Goal: Task Accomplishment & Management: Manage account settings

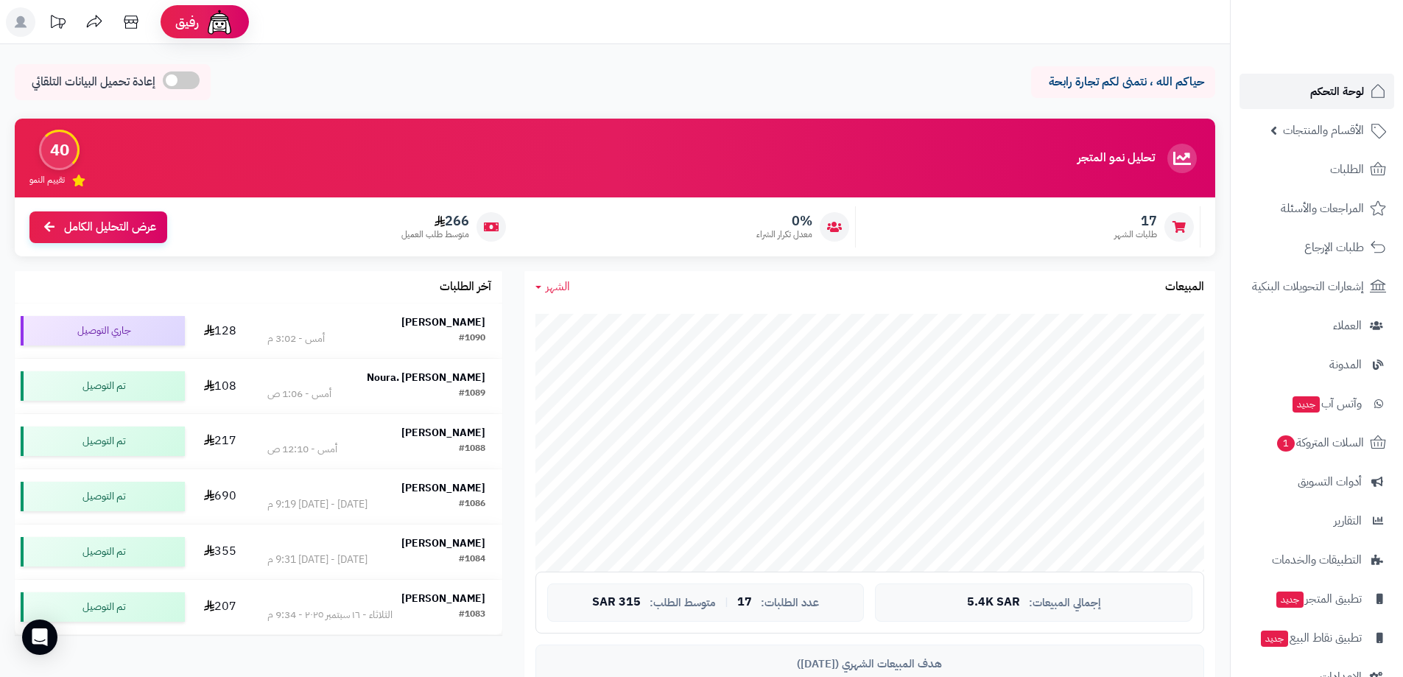
click at [1322, 99] on span "لوحة التحكم" at bounding box center [1337, 91] width 54 height 21
click at [1344, 84] on span "لوحة التحكم" at bounding box center [1337, 91] width 54 height 21
click at [1338, 96] on span "لوحة التحكم" at bounding box center [1337, 91] width 54 height 21
click at [130, 23] on icon at bounding box center [131, 21] width 14 height 13
click at [1349, 96] on span "لوحة التحكم" at bounding box center [1337, 91] width 54 height 21
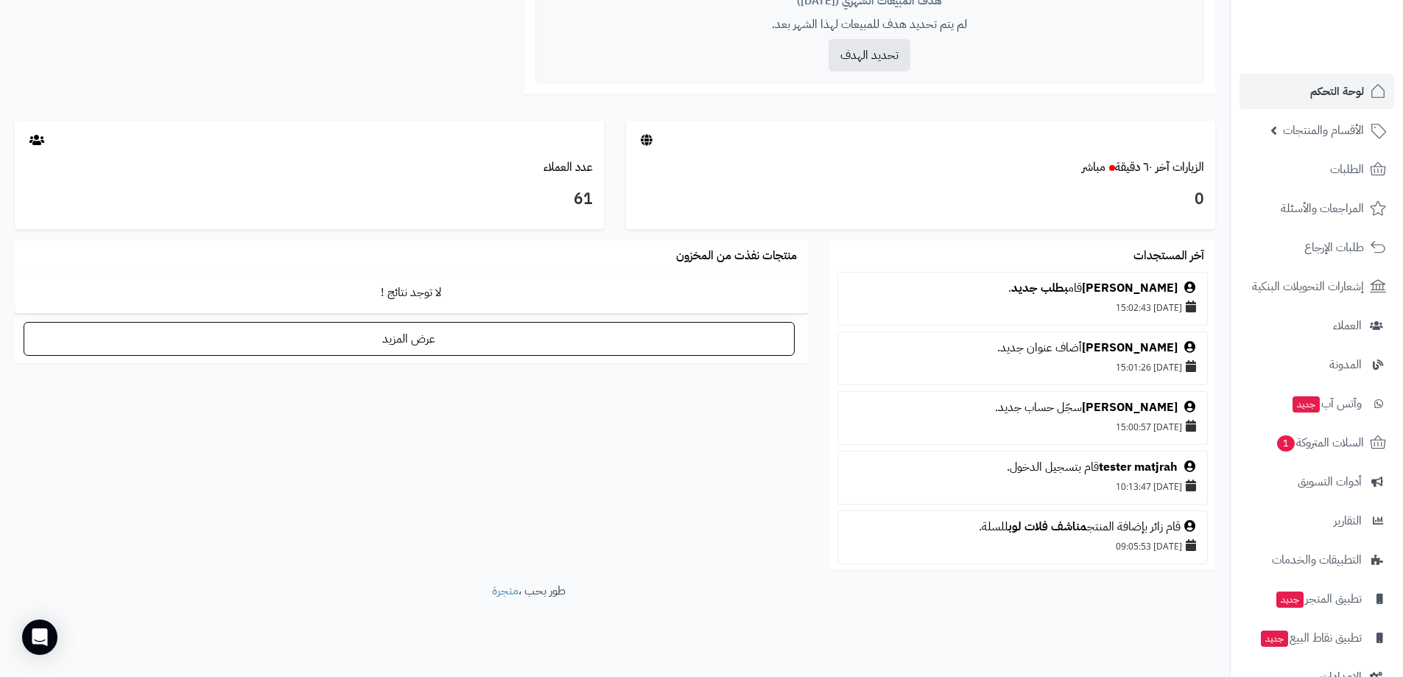
scroll to position [672, 0]
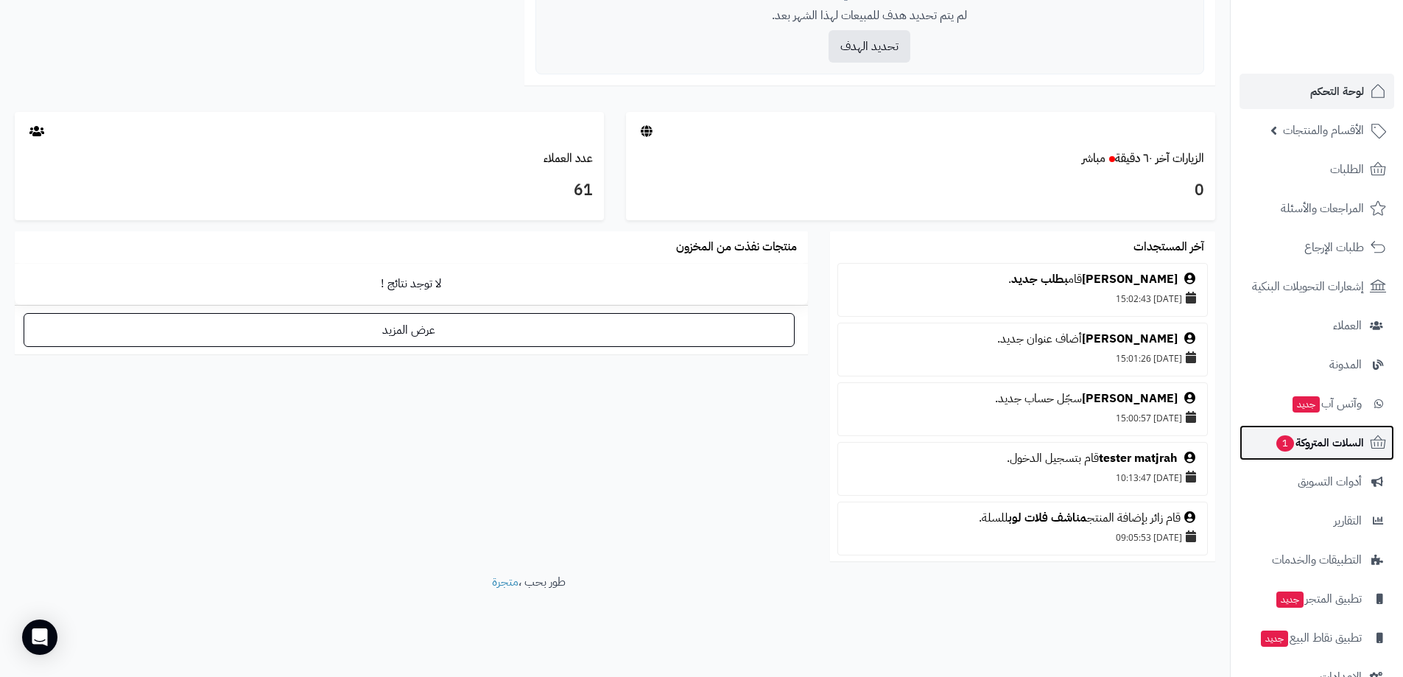
click at [1330, 450] on span "السلات المتروكة 1" at bounding box center [1319, 442] width 89 height 21
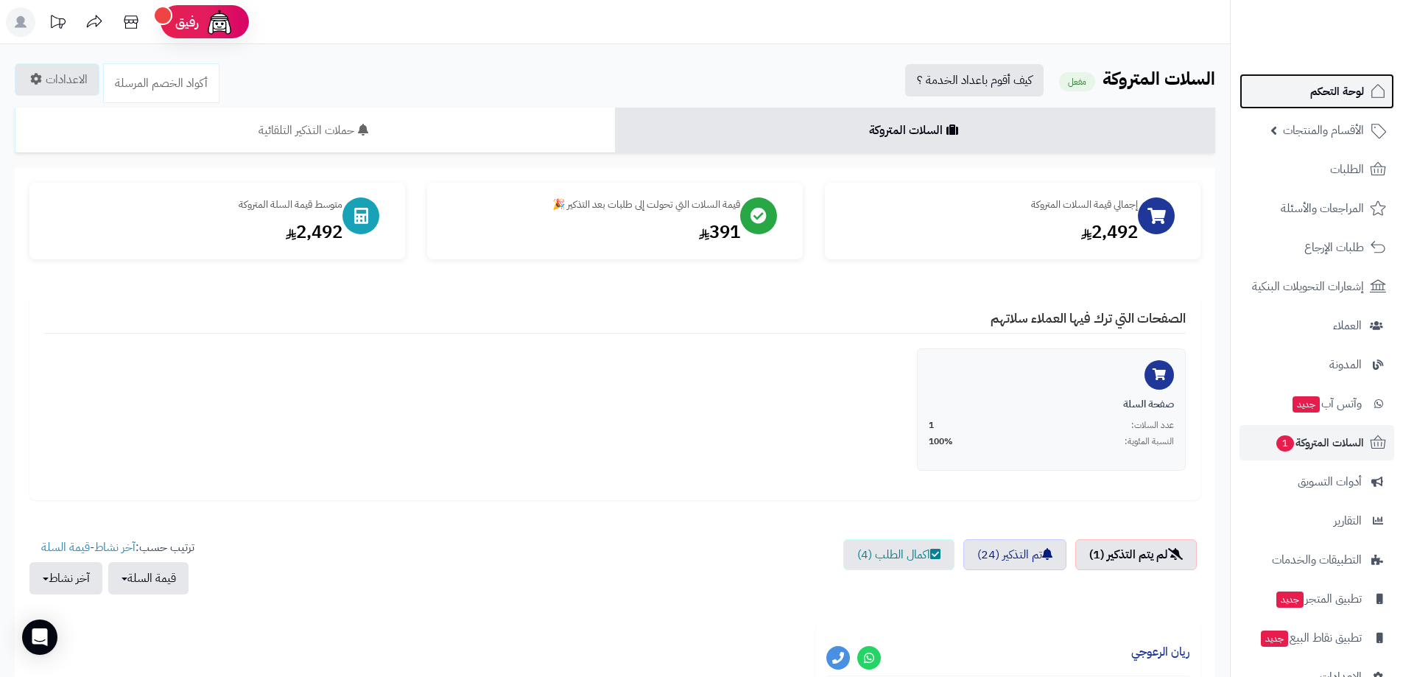
click at [1333, 84] on span "لوحة التحكم" at bounding box center [1337, 91] width 54 height 21
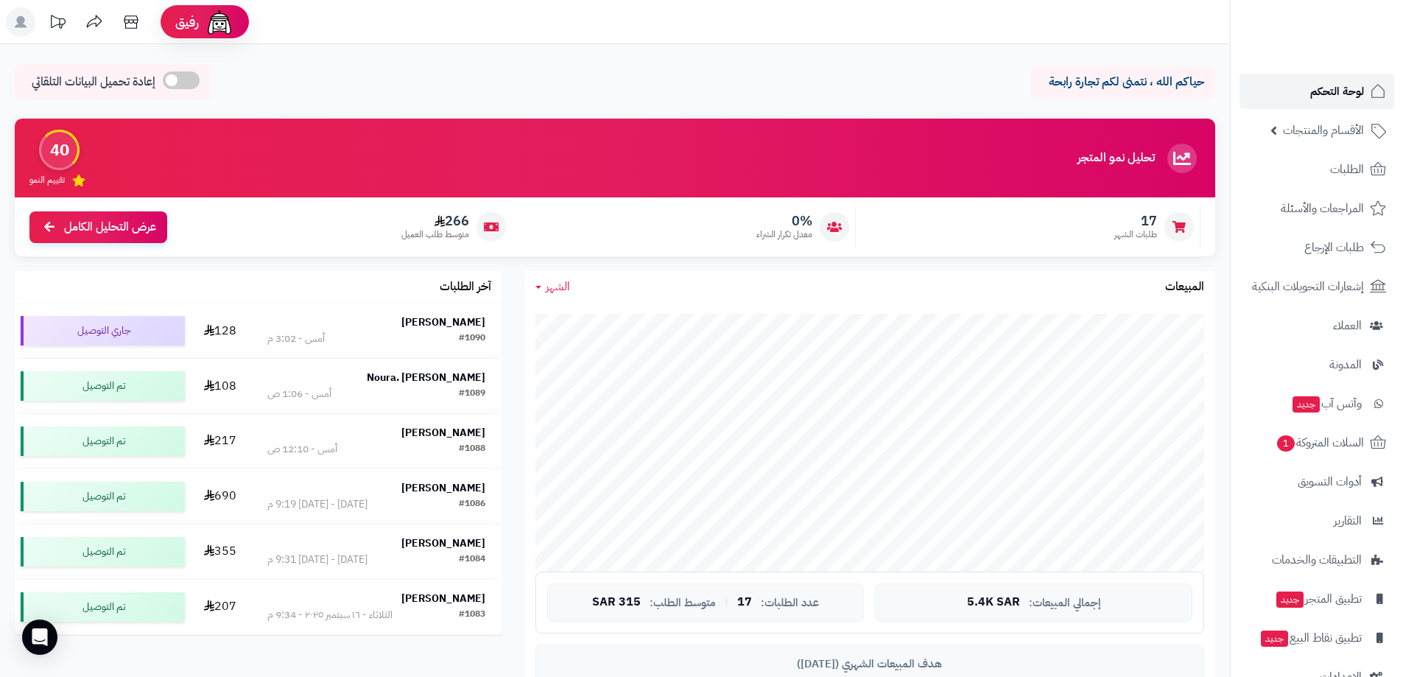
click at [1347, 96] on span "لوحة التحكم" at bounding box center [1337, 91] width 54 height 21
click at [1348, 443] on span "السلات المتروكة 1" at bounding box center [1319, 442] width 89 height 21
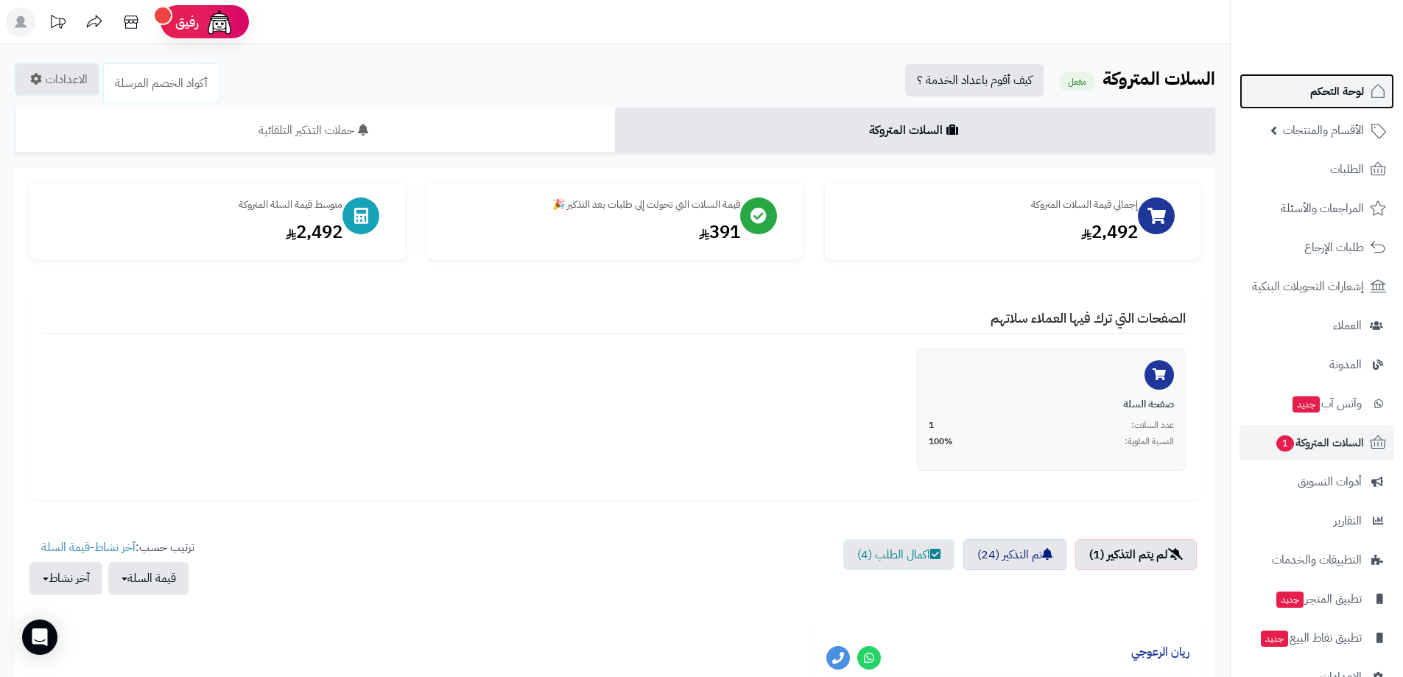
click at [1332, 91] on span "لوحة التحكم" at bounding box center [1337, 91] width 54 height 21
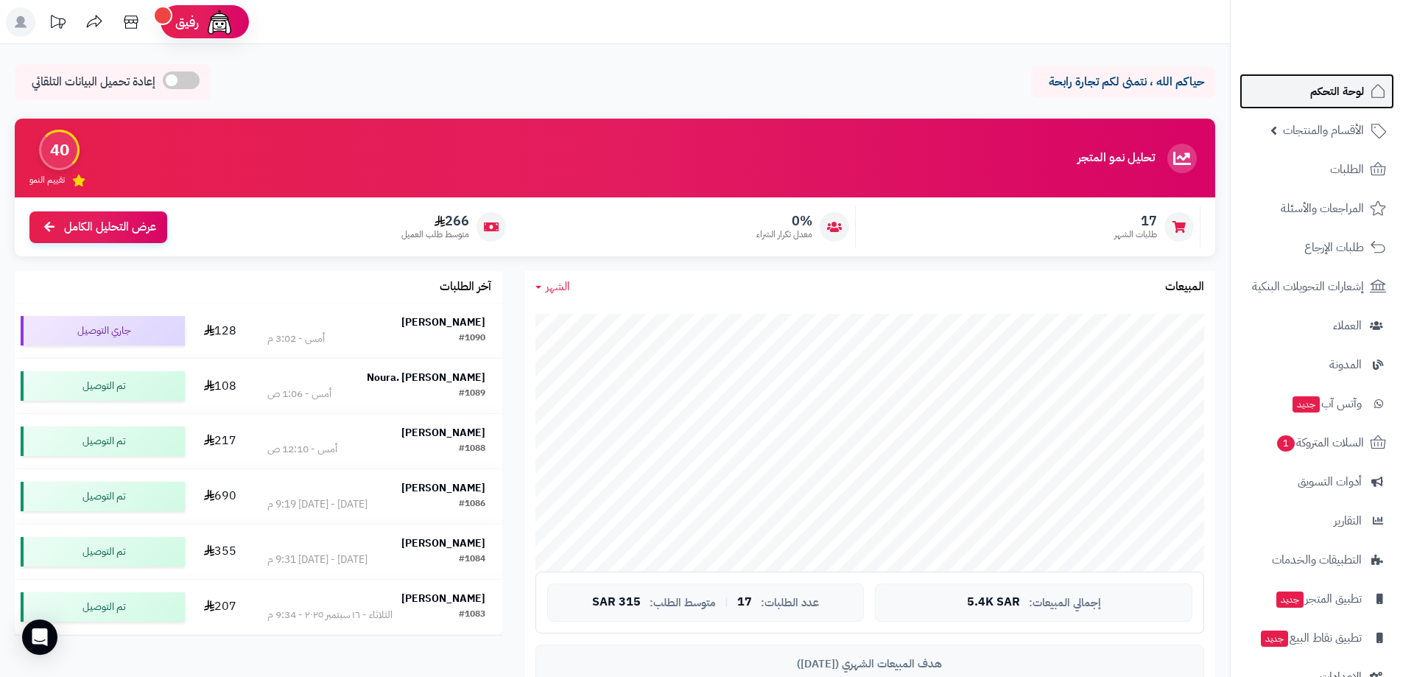
click at [1337, 96] on span "لوحة التحكم" at bounding box center [1337, 91] width 54 height 21
click at [1351, 138] on span "الأقسام والمنتجات" at bounding box center [1323, 130] width 81 height 21
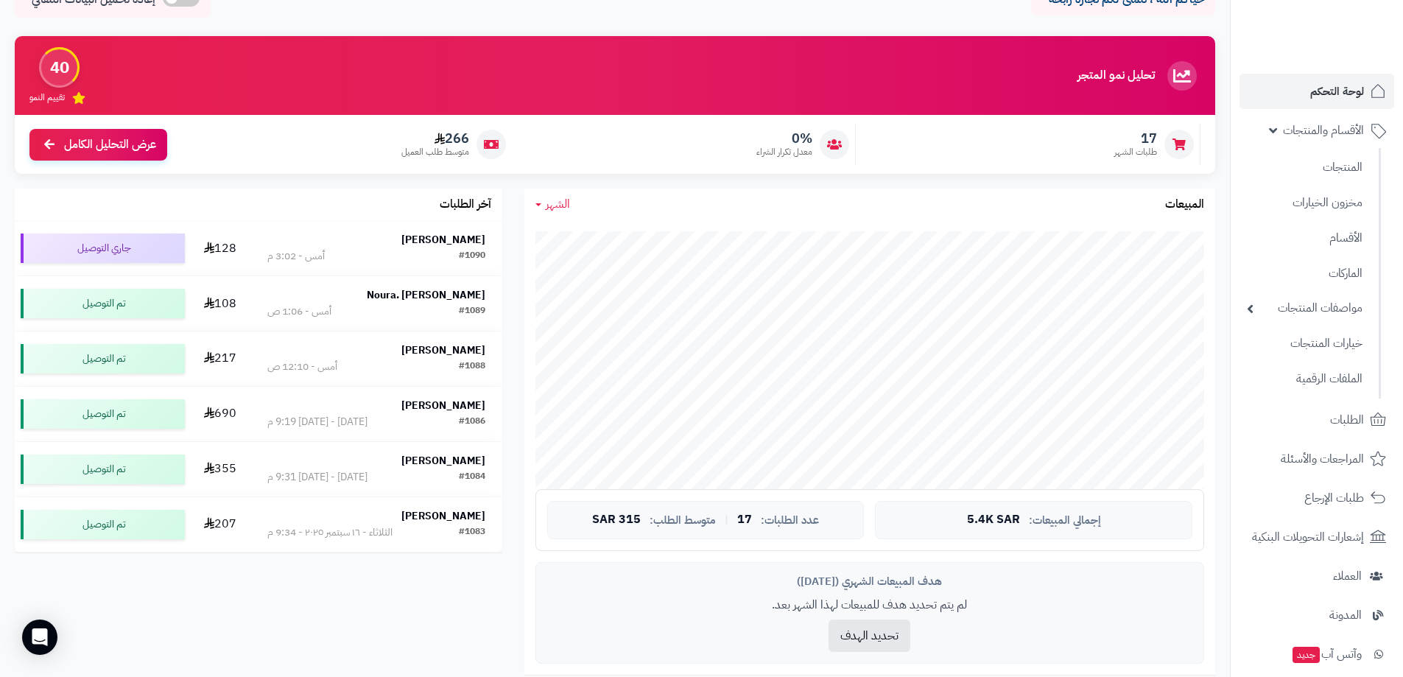
scroll to position [9, 0]
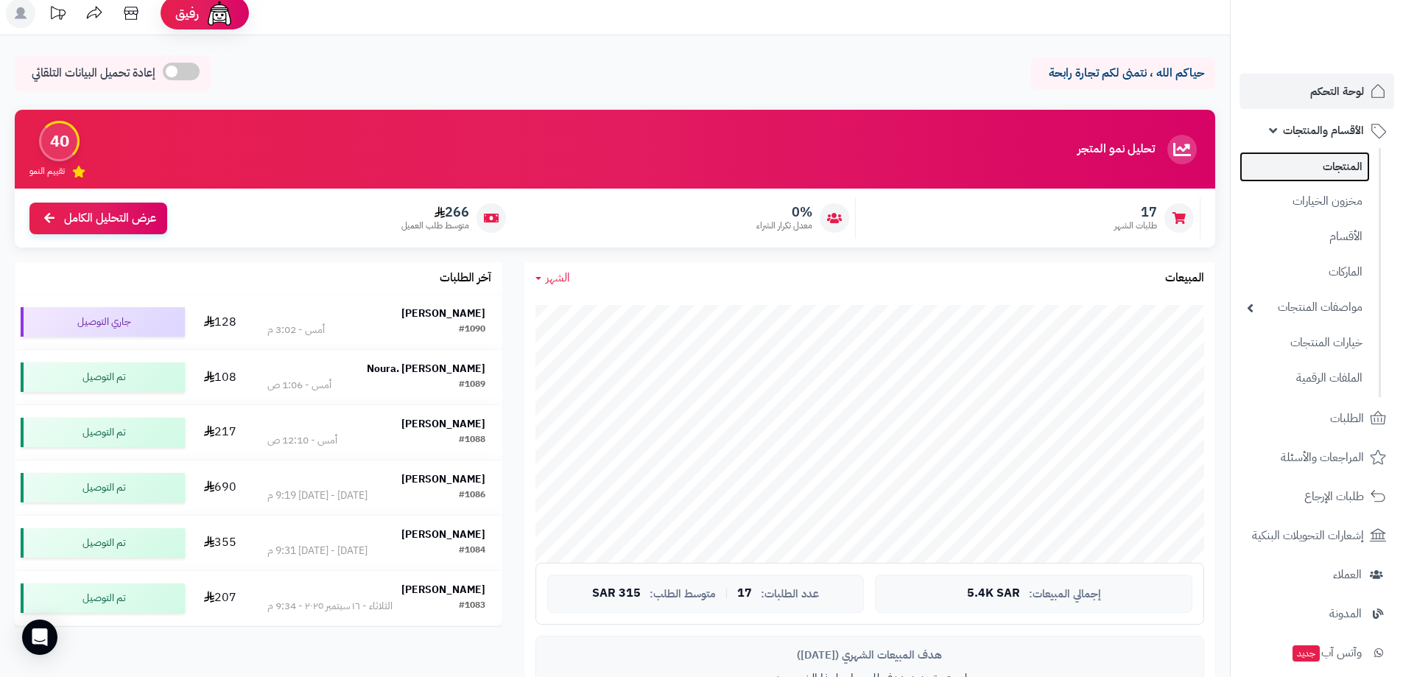
click at [1355, 166] on link "المنتجات" at bounding box center [1305, 167] width 130 height 30
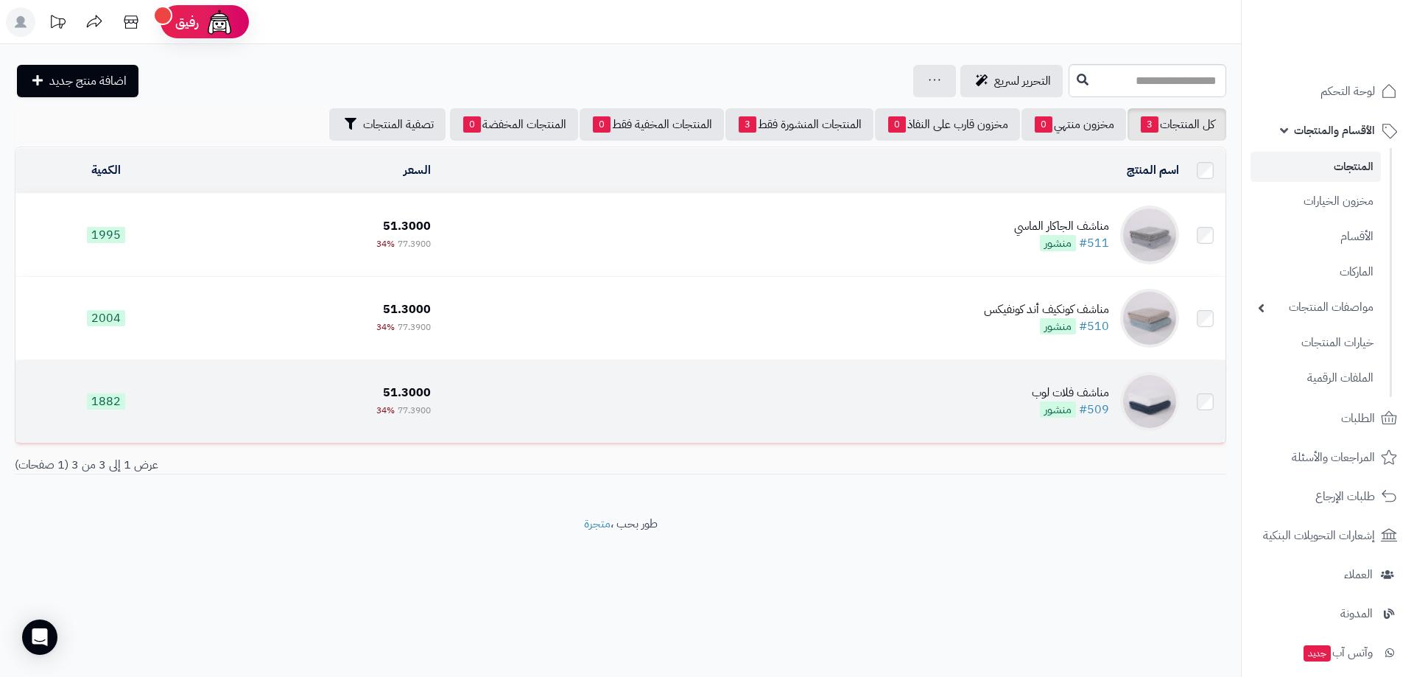
click at [913, 407] on td "مناشف فلات لوب #509 منشور" at bounding box center [811, 401] width 748 height 83
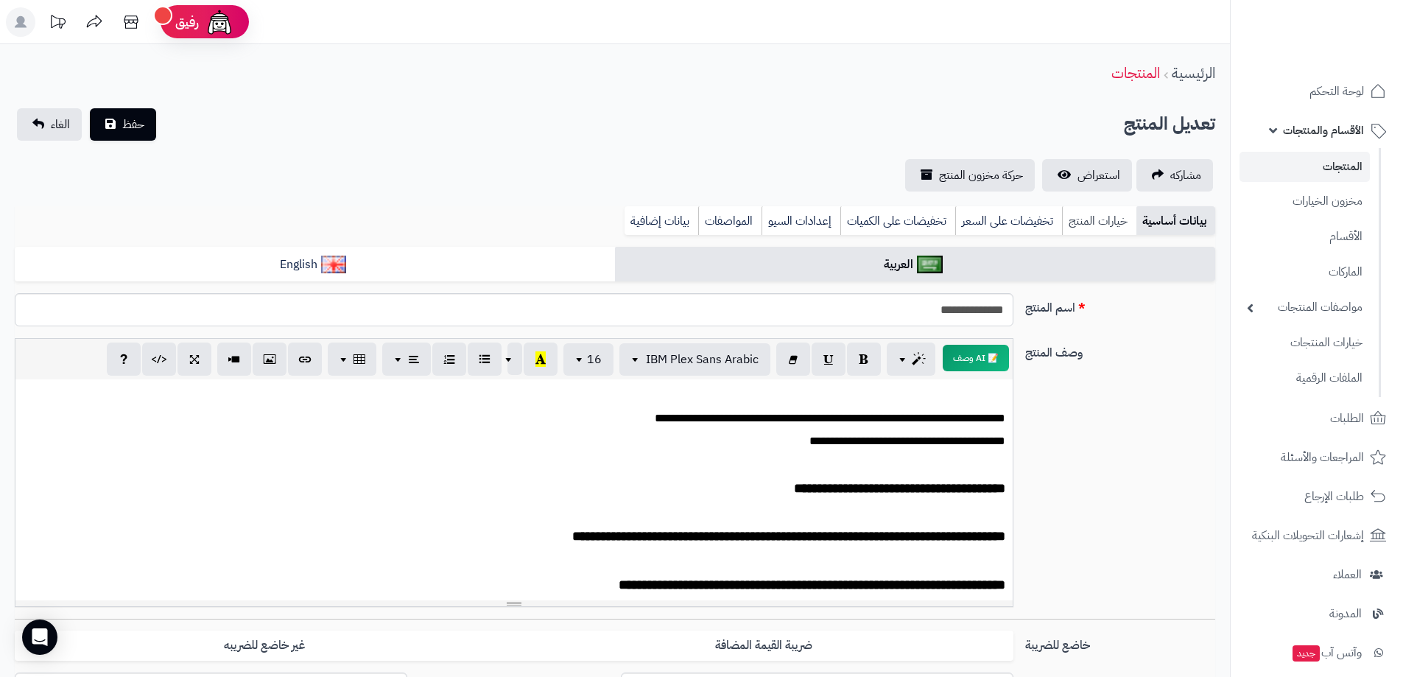
click at [1086, 224] on link "خيارات المنتج" at bounding box center [1099, 220] width 74 height 29
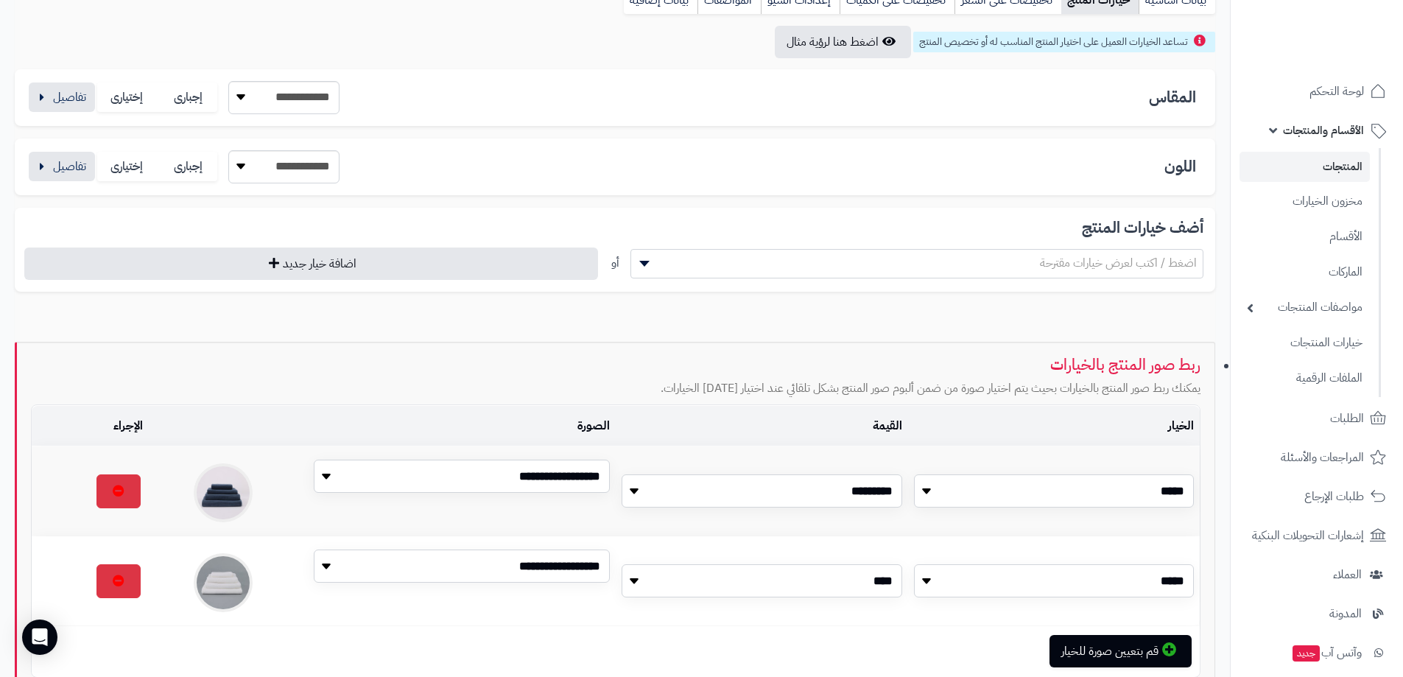
scroll to position [74, 0]
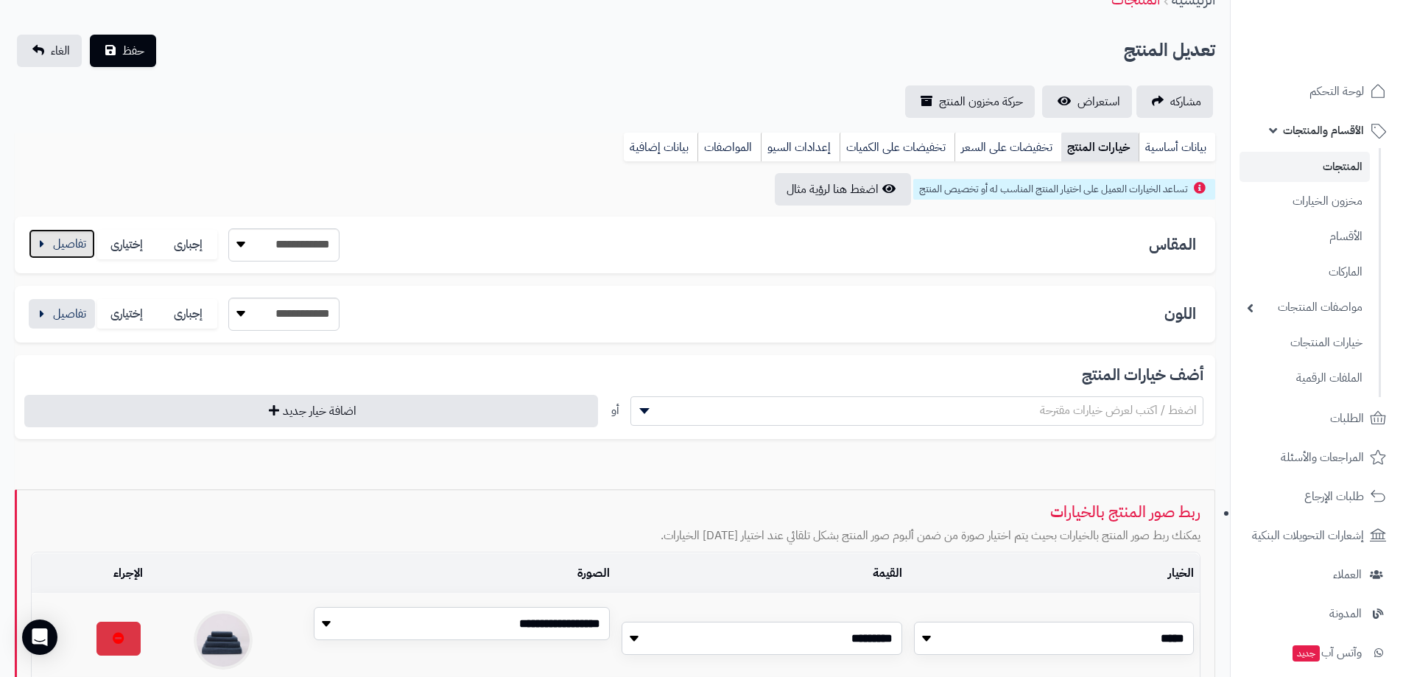
click at [64, 252] on button "button" at bounding box center [62, 243] width 66 height 29
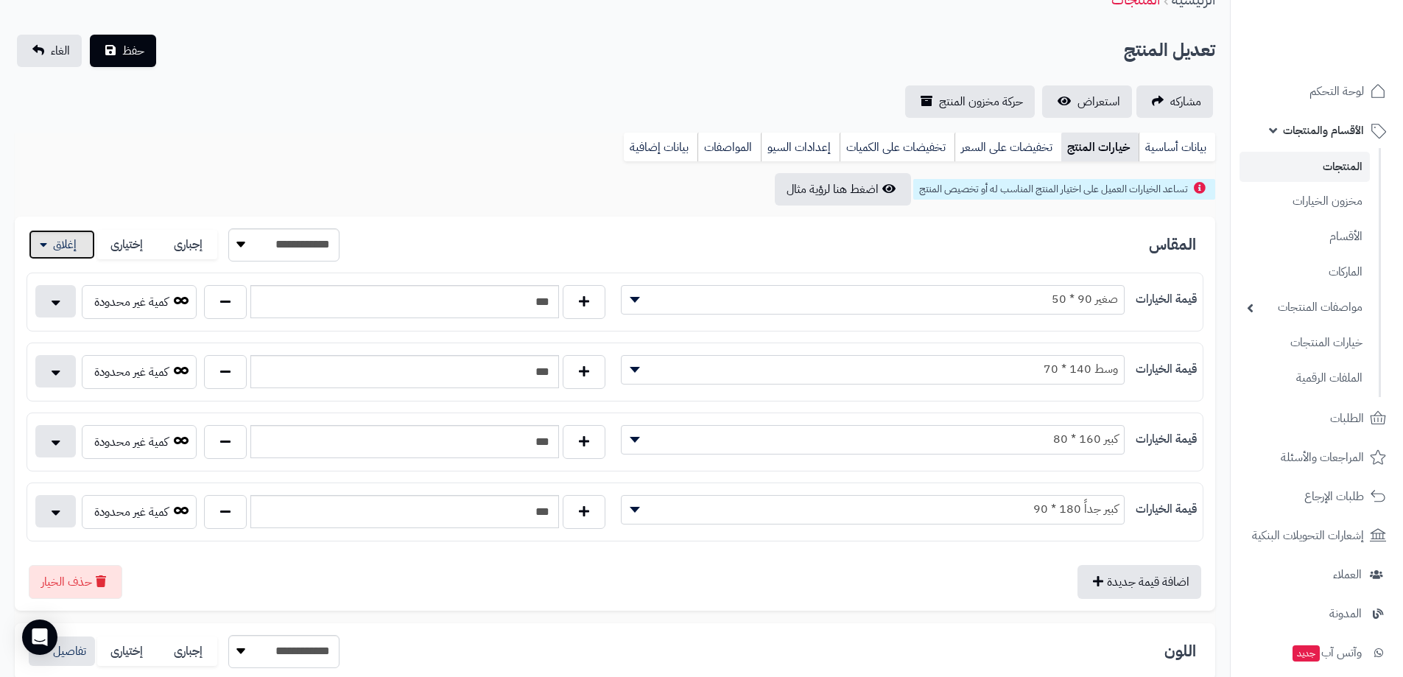
scroll to position [221, 0]
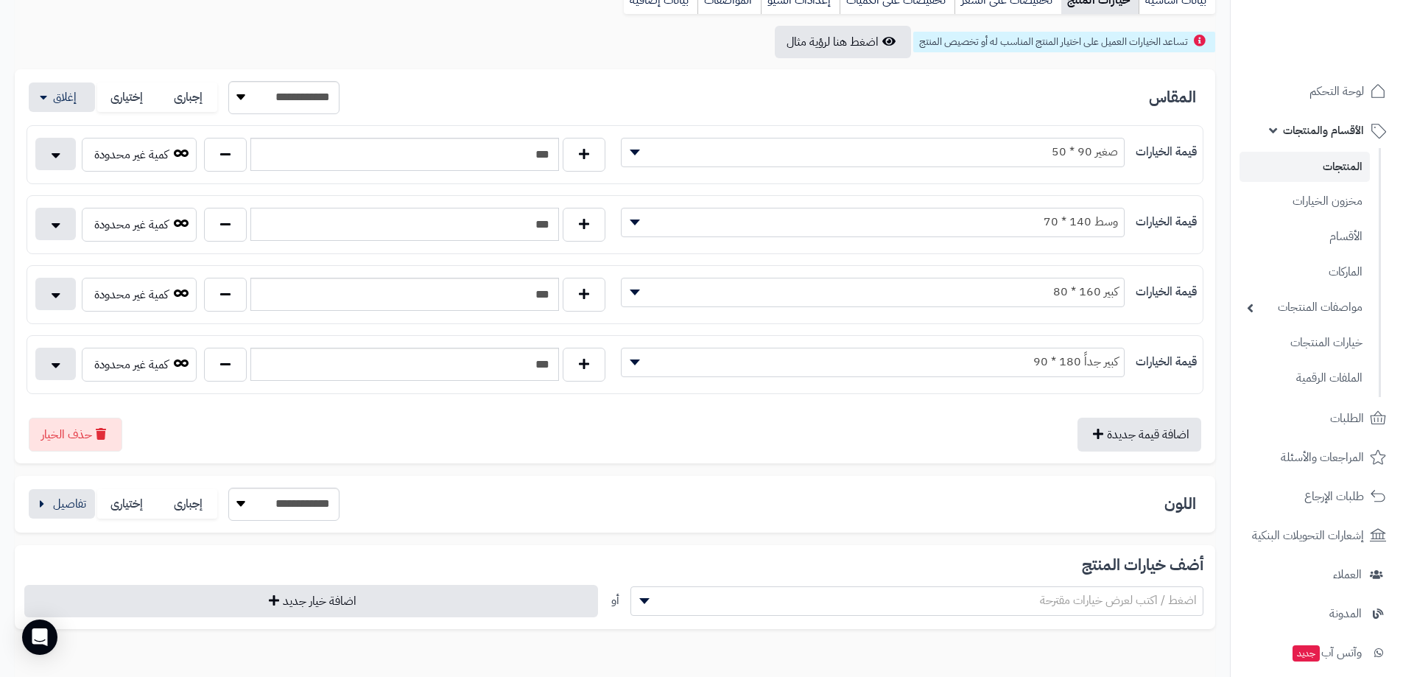
drag, startPoint x: 542, startPoint y: 228, endPoint x: 552, endPoint y: 231, distance: 10.0
click at [552, 231] on input "***" at bounding box center [404, 224] width 309 height 33
type input "***"
click at [550, 158] on input "***" at bounding box center [404, 154] width 309 height 33
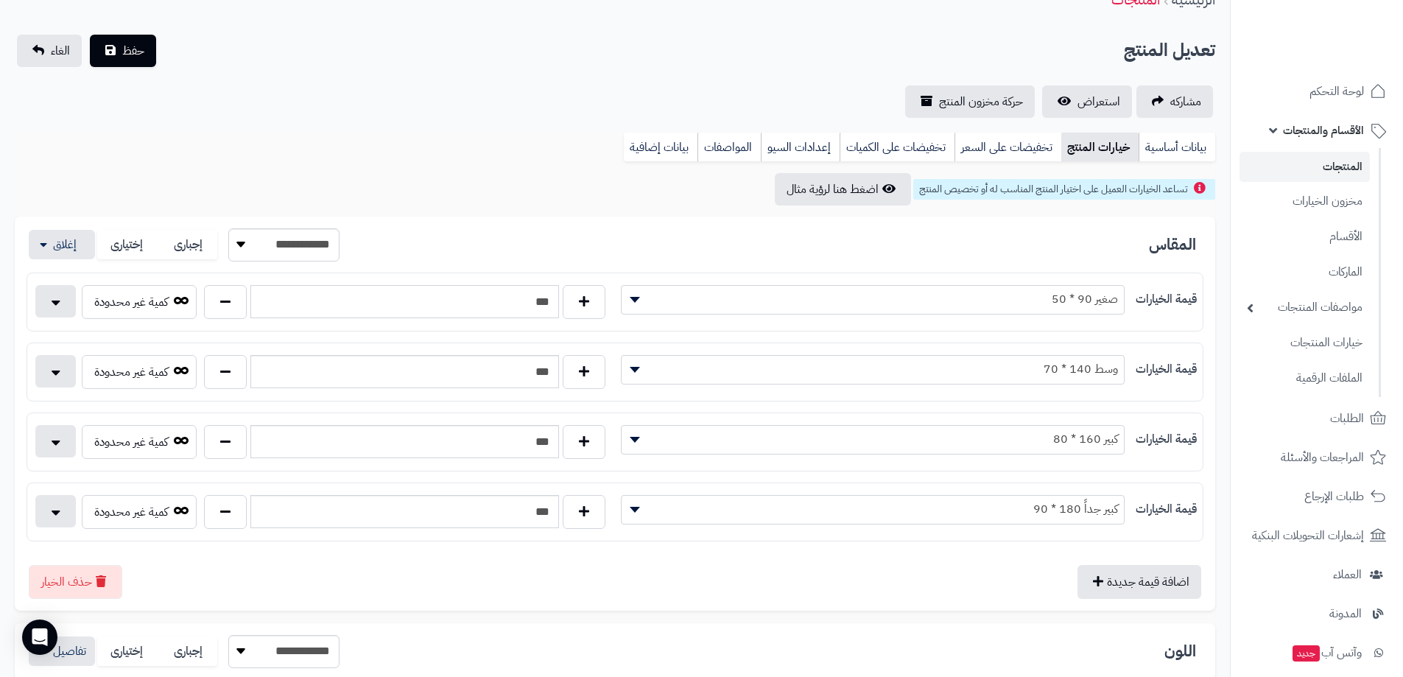
scroll to position [0, 0]
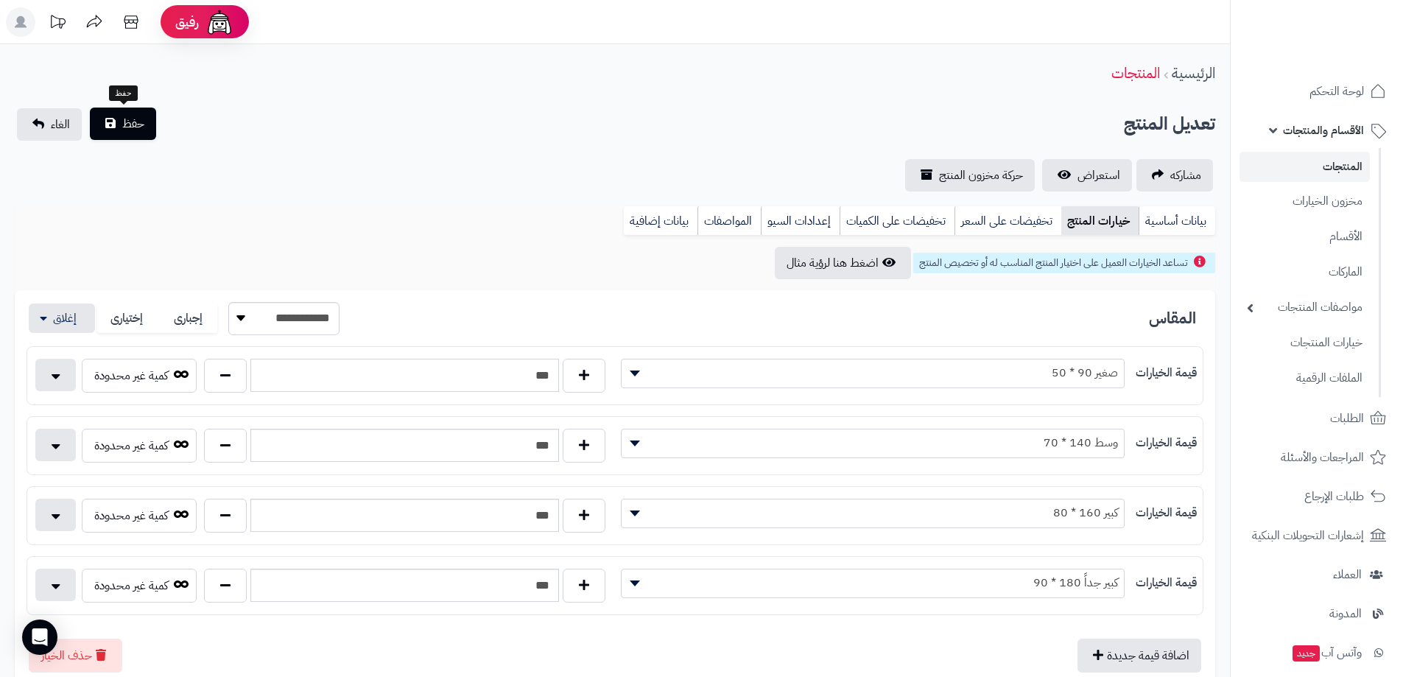
type input "***"
click at [141, 127] on span "حفظ" at bounding box center [133, 124] width 22 height 18
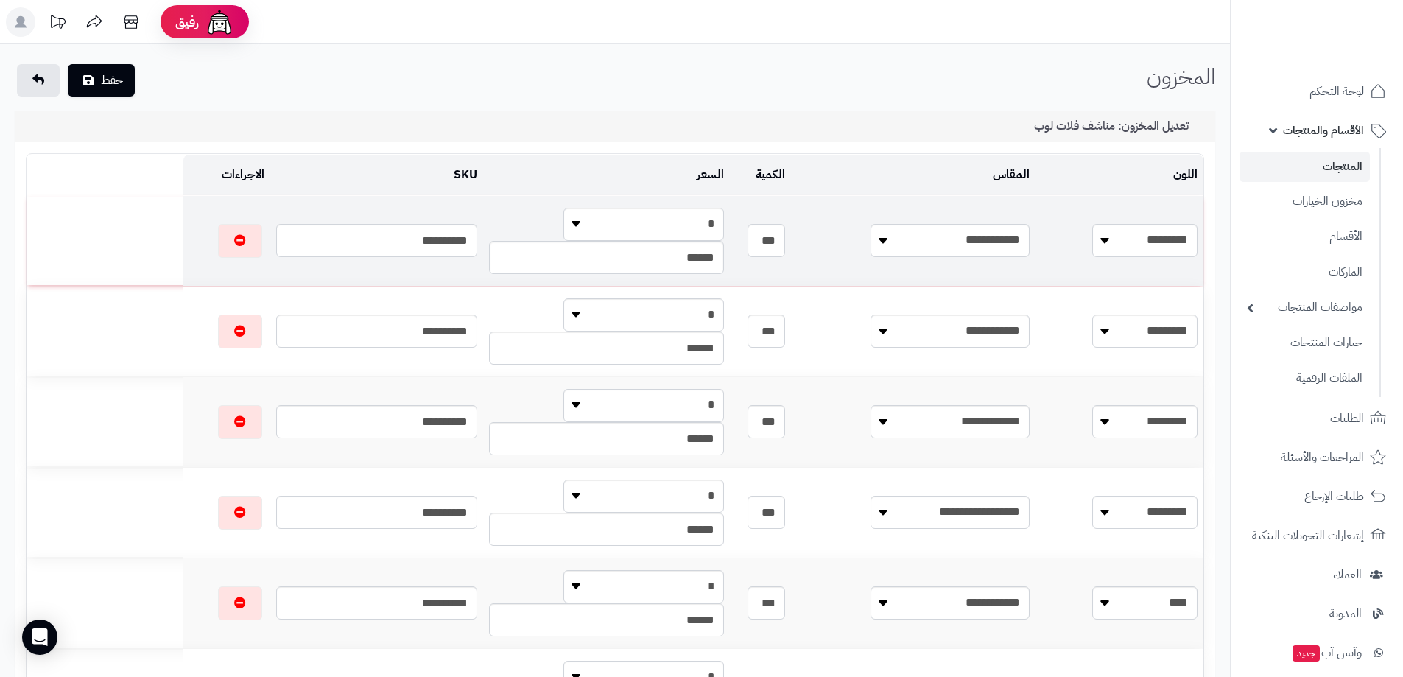
scroll to position [74, 0]
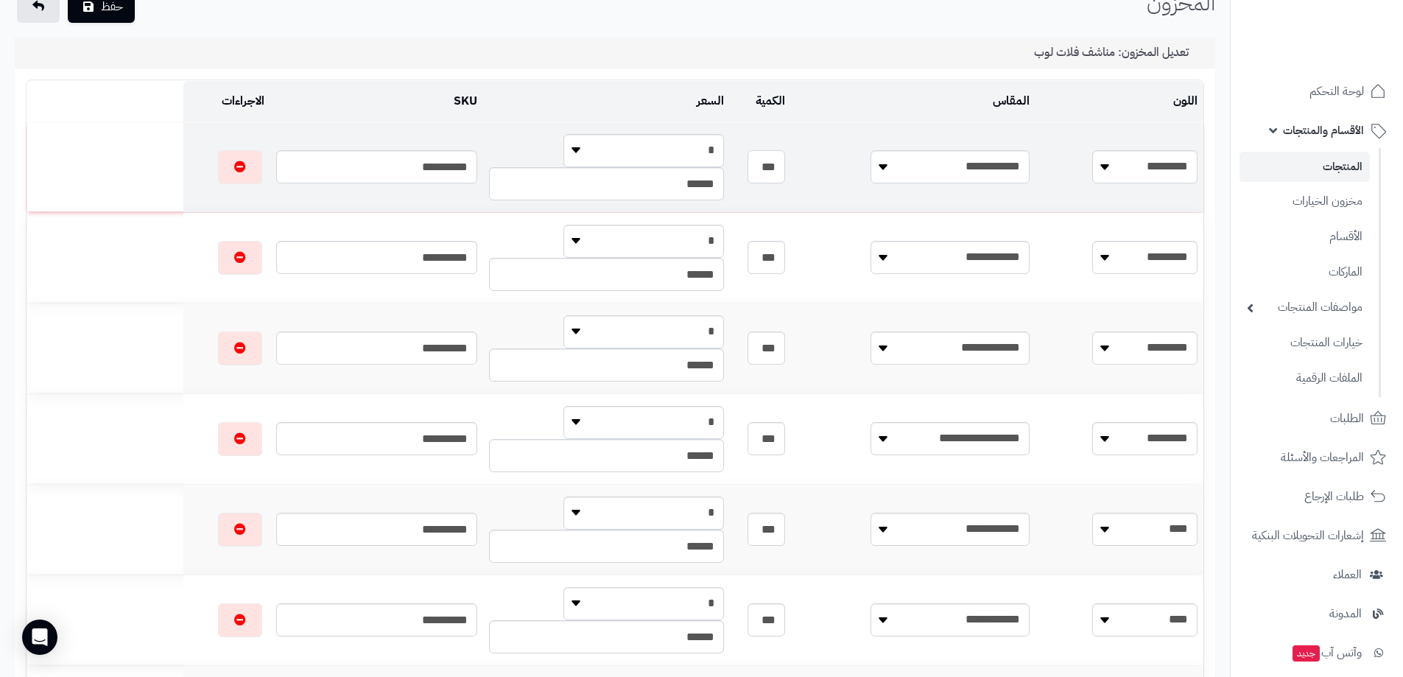
drag, startPoint x: 894, startPoint y: 172, endPoint x: 906, endPoint y: 171, distance: 12.5
click at [785, 171] on input "***" at bounding box center [766, 166] width 37 height 33
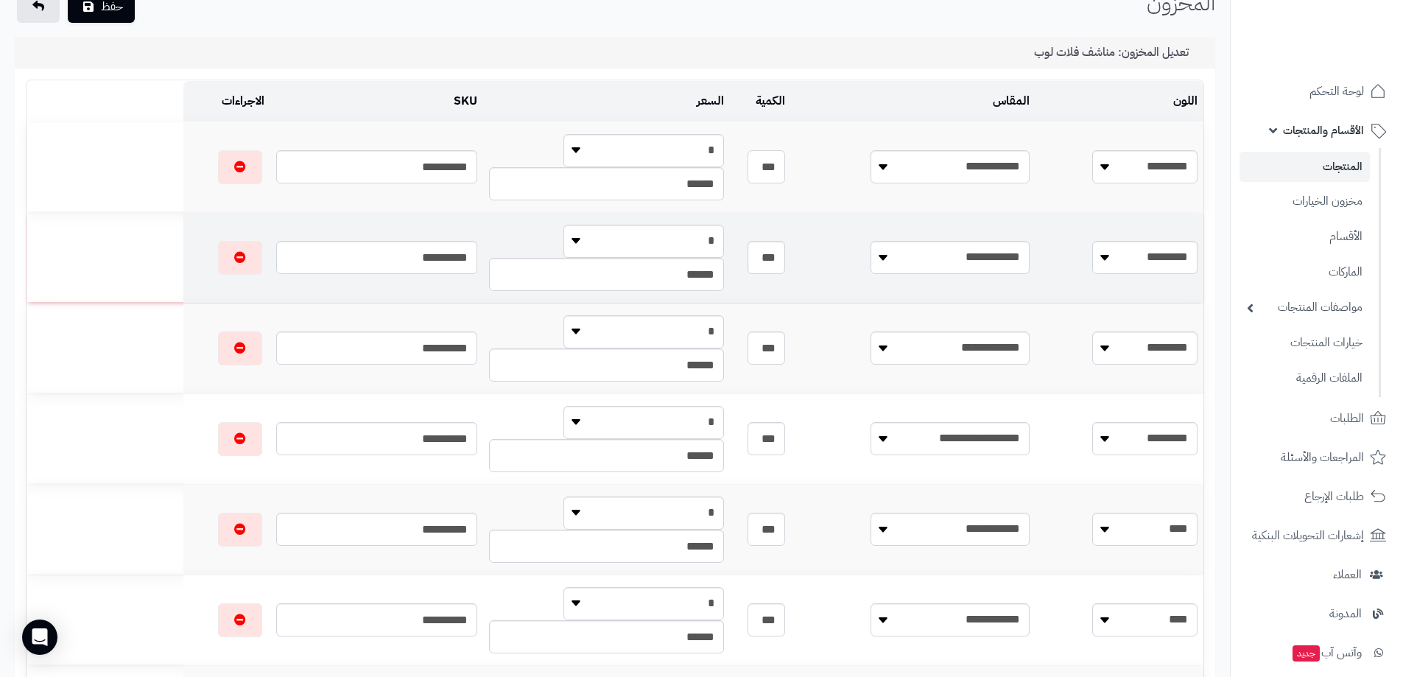
type input "***"
drag, startPoint x: 885, startPoint y: 256, endPoint x: 902, endPoint y: 260, distance: 16.8
click at [785, 260] on input "***" at bounding box center [766, 257] width 37 height 33
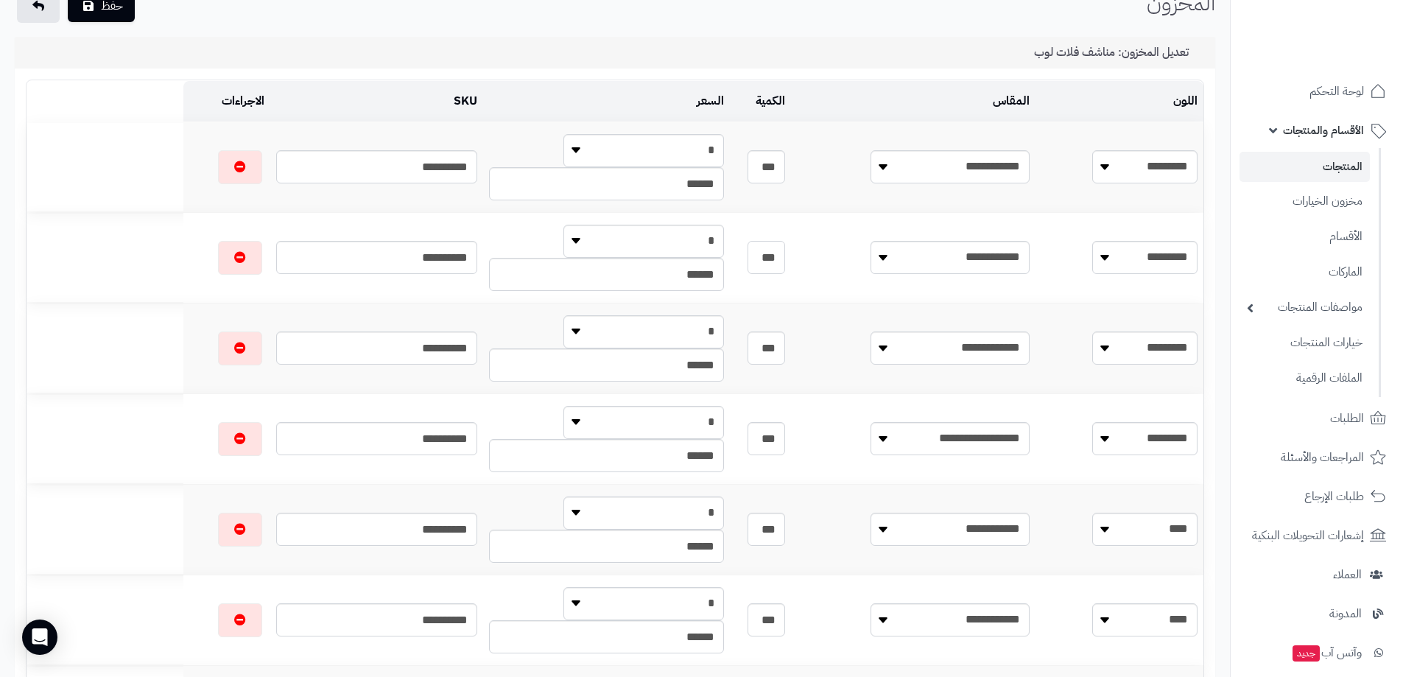
type input "***"
click at [122, 9] on button "حفظ" at bounding box center [101, 6] width 67 height 32
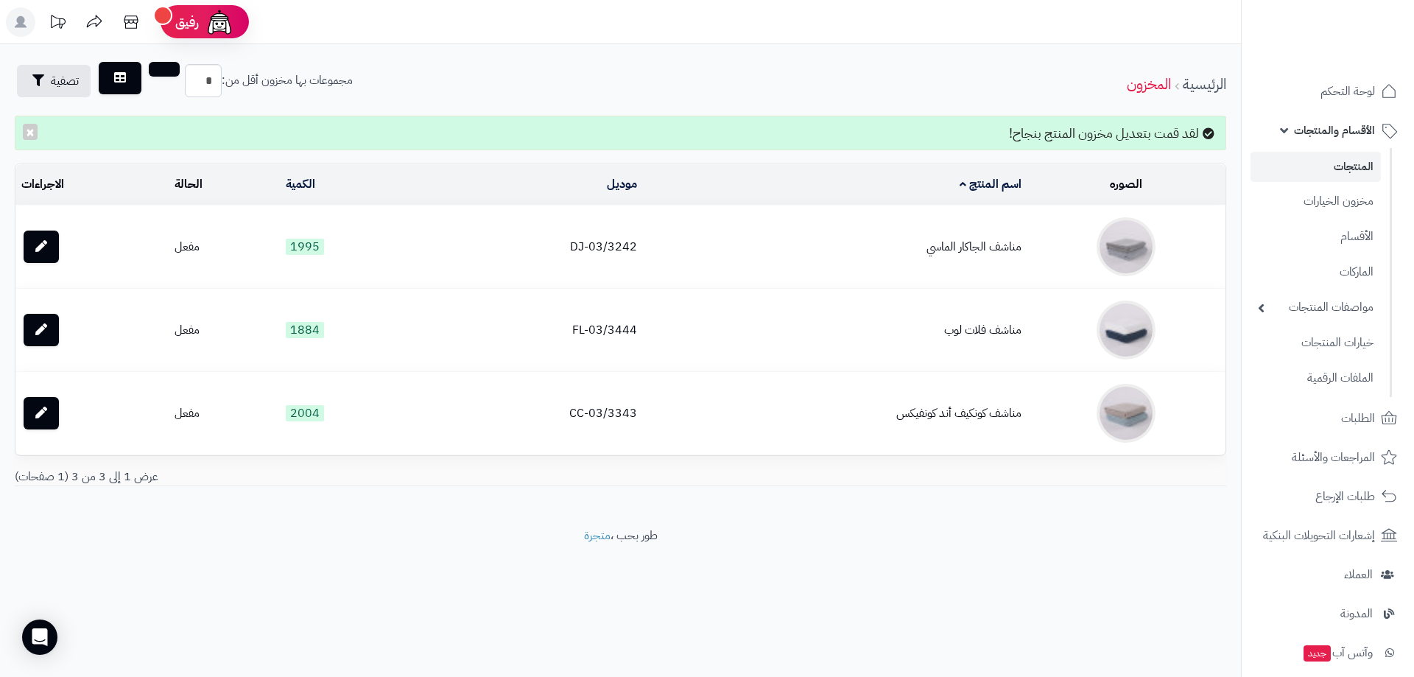
click at [1343, 165] on link "المنتجات" at bounding box center [1316, 167] width 130 height 30
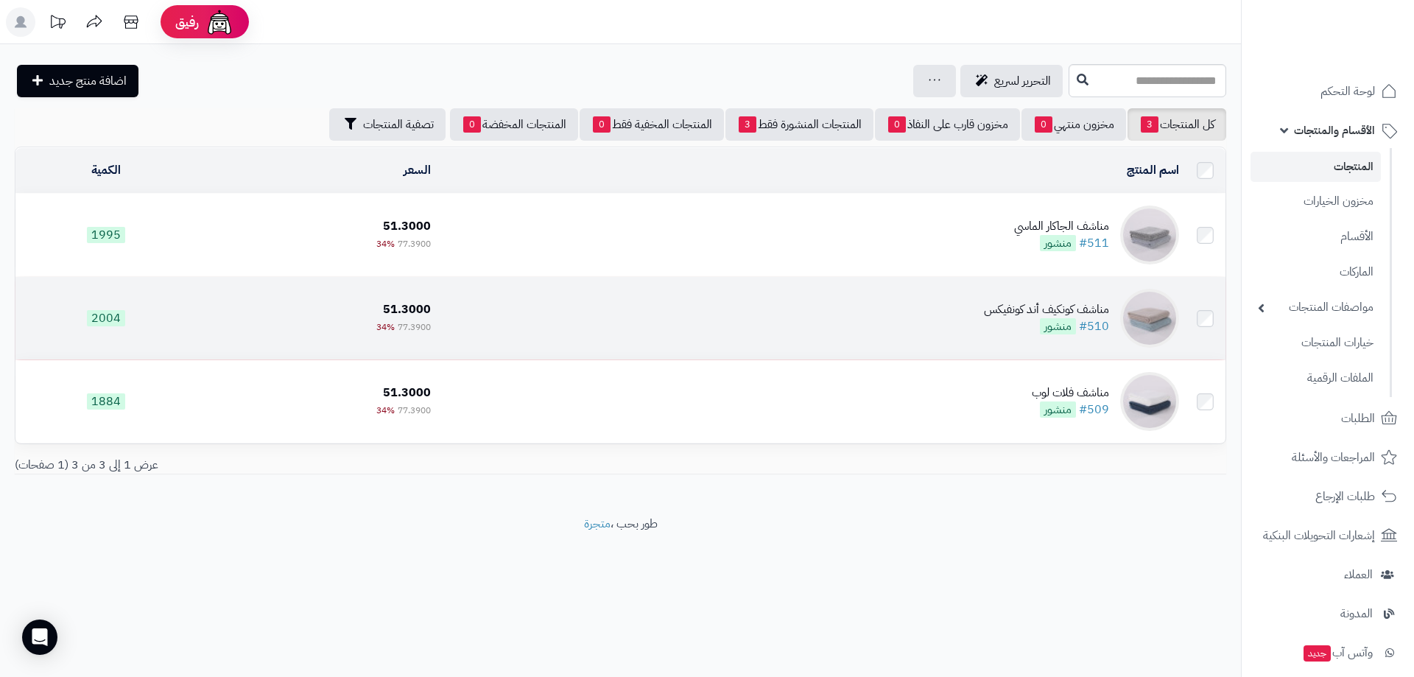
click at [1044, 306] on div "مناشف كونكيف أند كونفيكس" at bounding box center [1046, 309] width 125 height 17
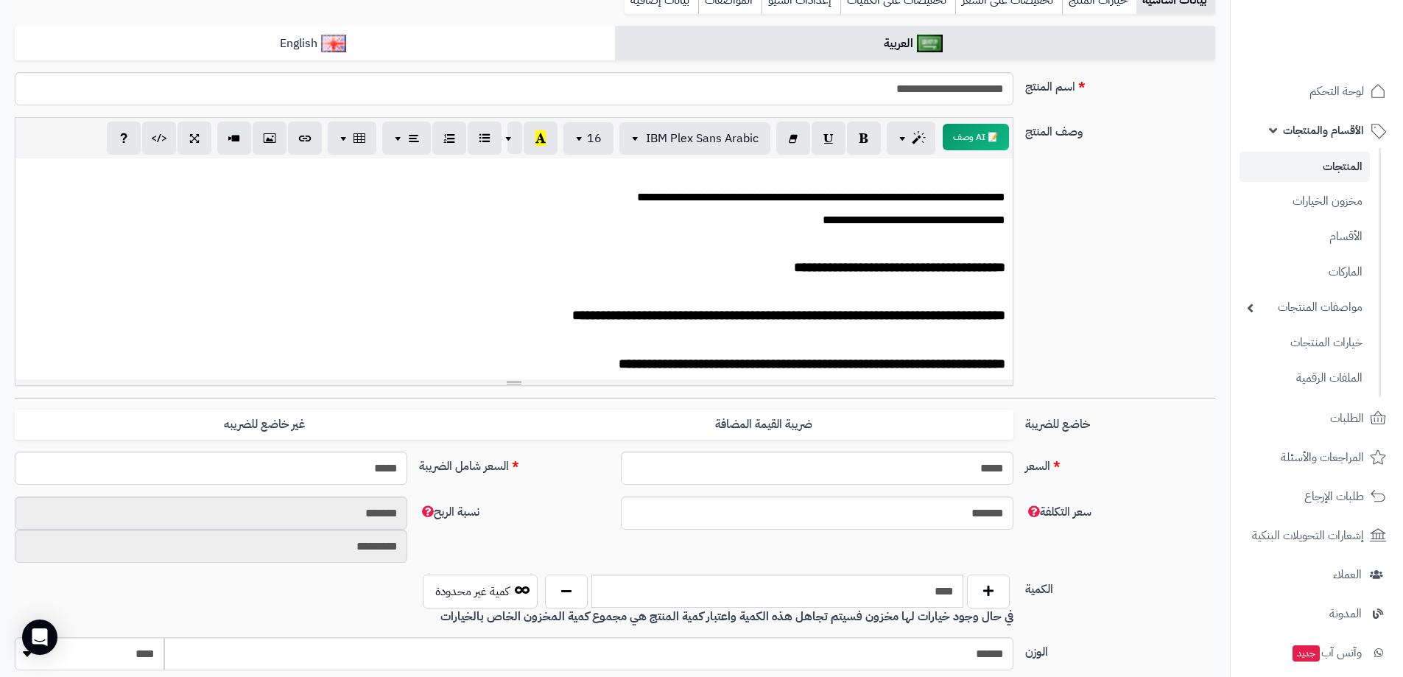
scroll to position [147, 0]
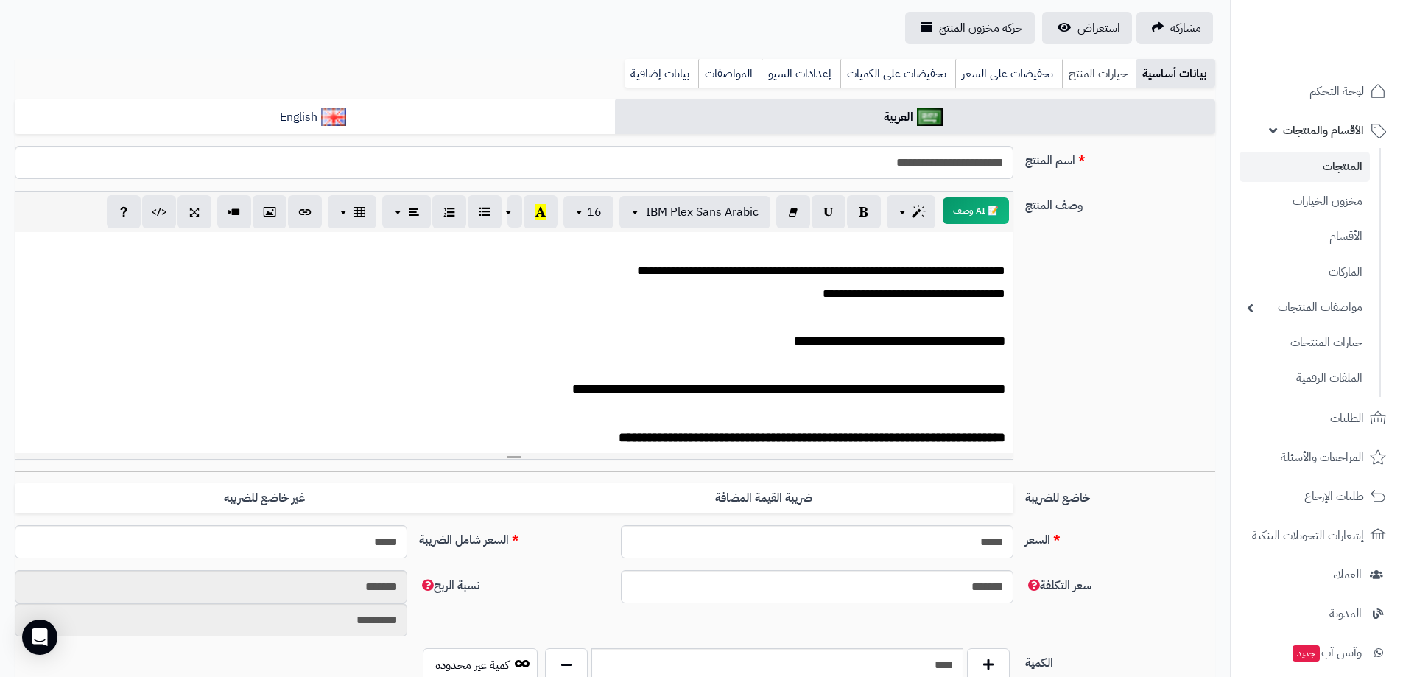
click at [1095, 71] on link "خيارات المنتج" at bounding box center [1099, 73] width 74 height 29
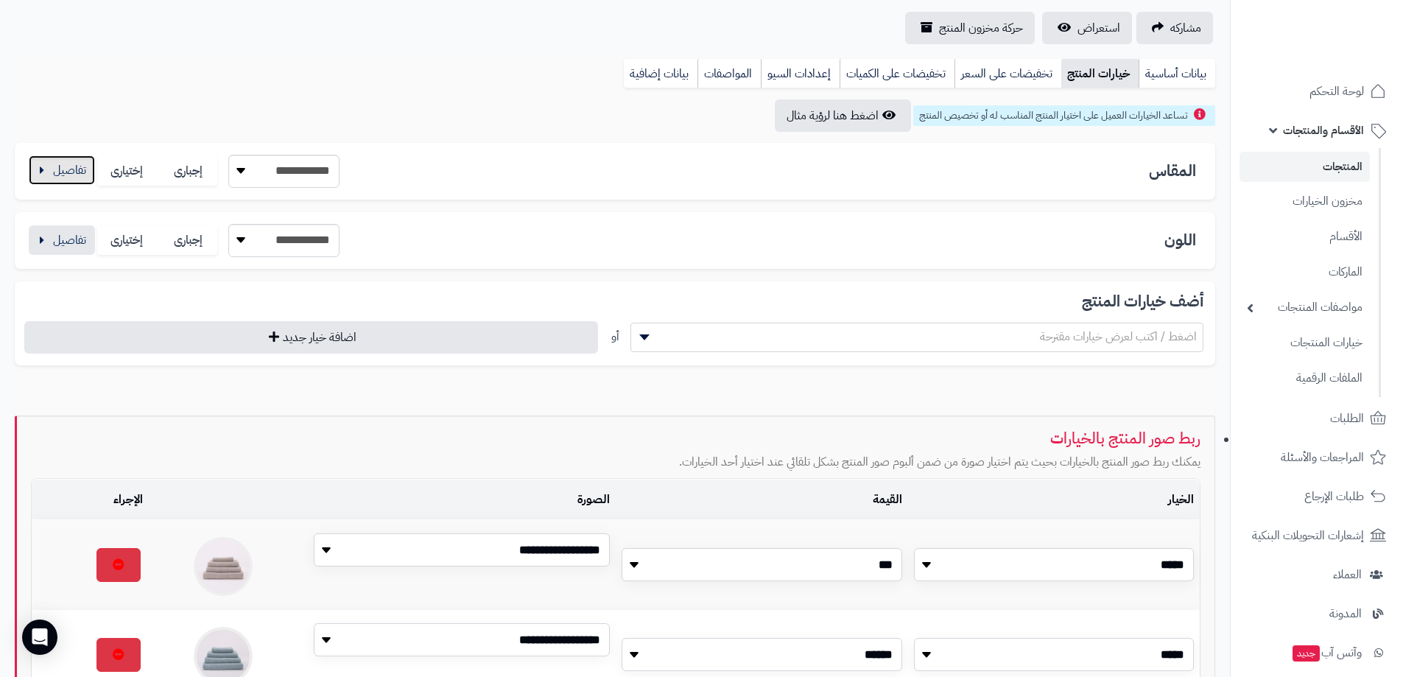
click at [66, 174] on button "button" at bounding box center [62, 169] width 66 height 29
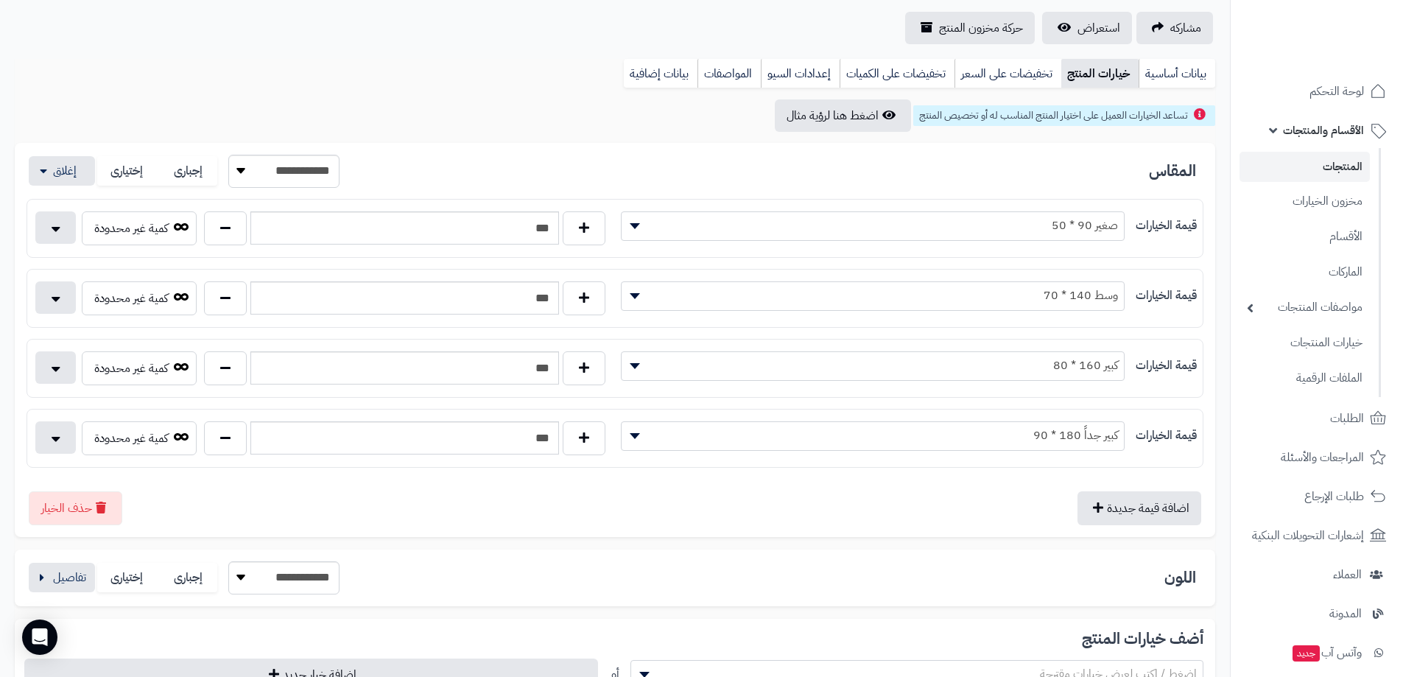
click at [1346, 166] on link "المنتجات" at bounding box center [1305, 167] width 130 height 30
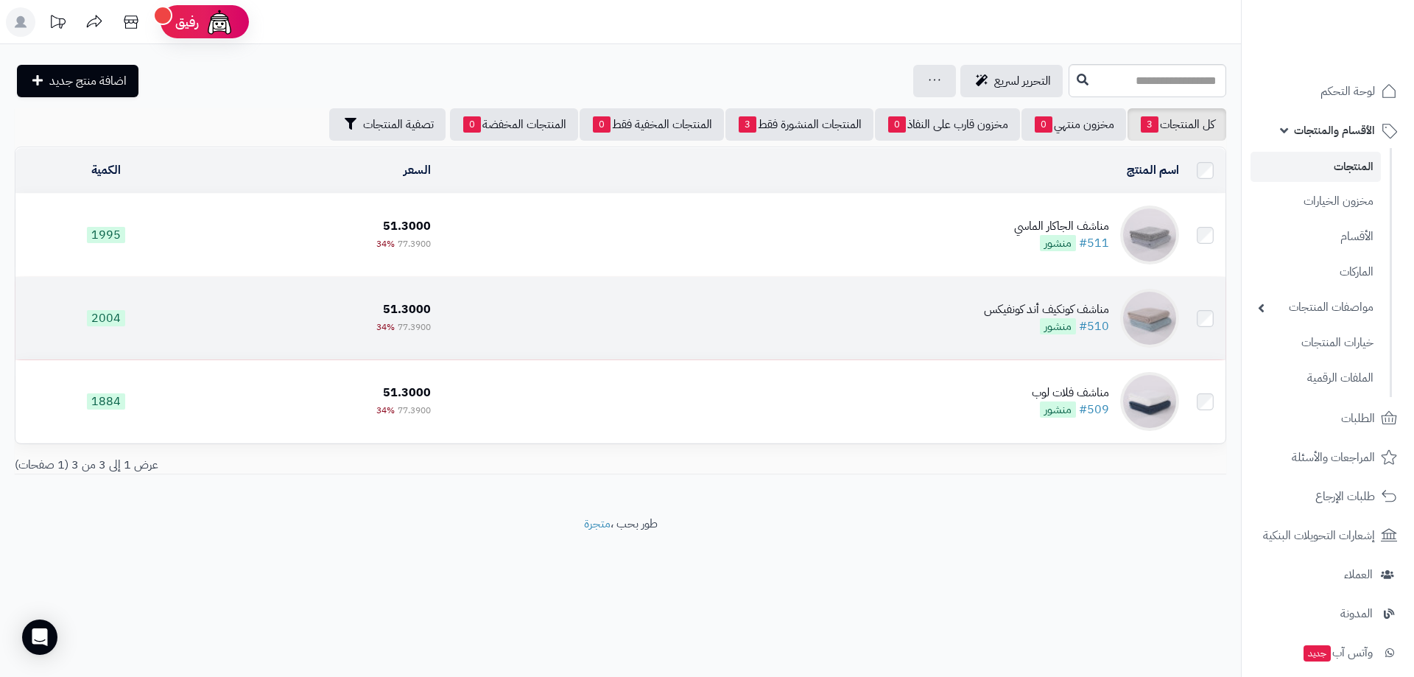
click at [968, 306] on td "مناشف كونكيف أند كونفيكس #510 منشور" at bounding box center [811, 318] width 748 height 83
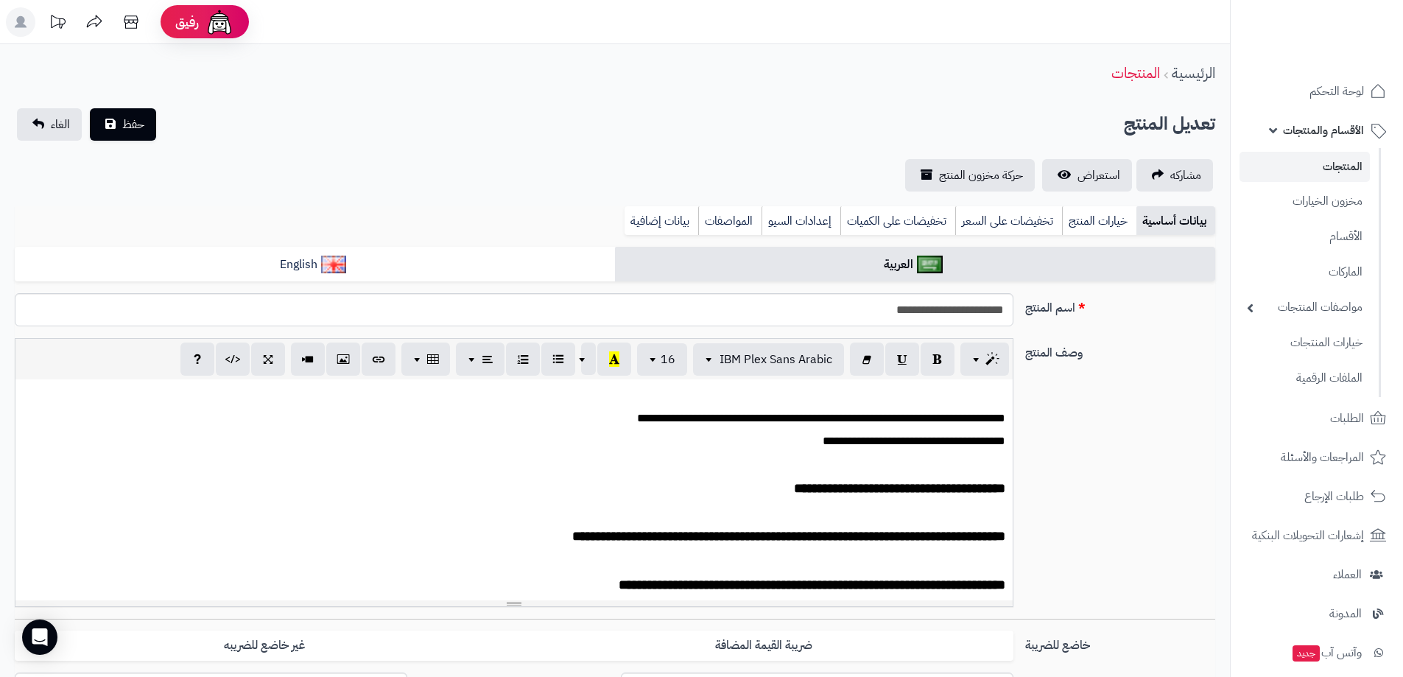
scroll to position [74, 0]
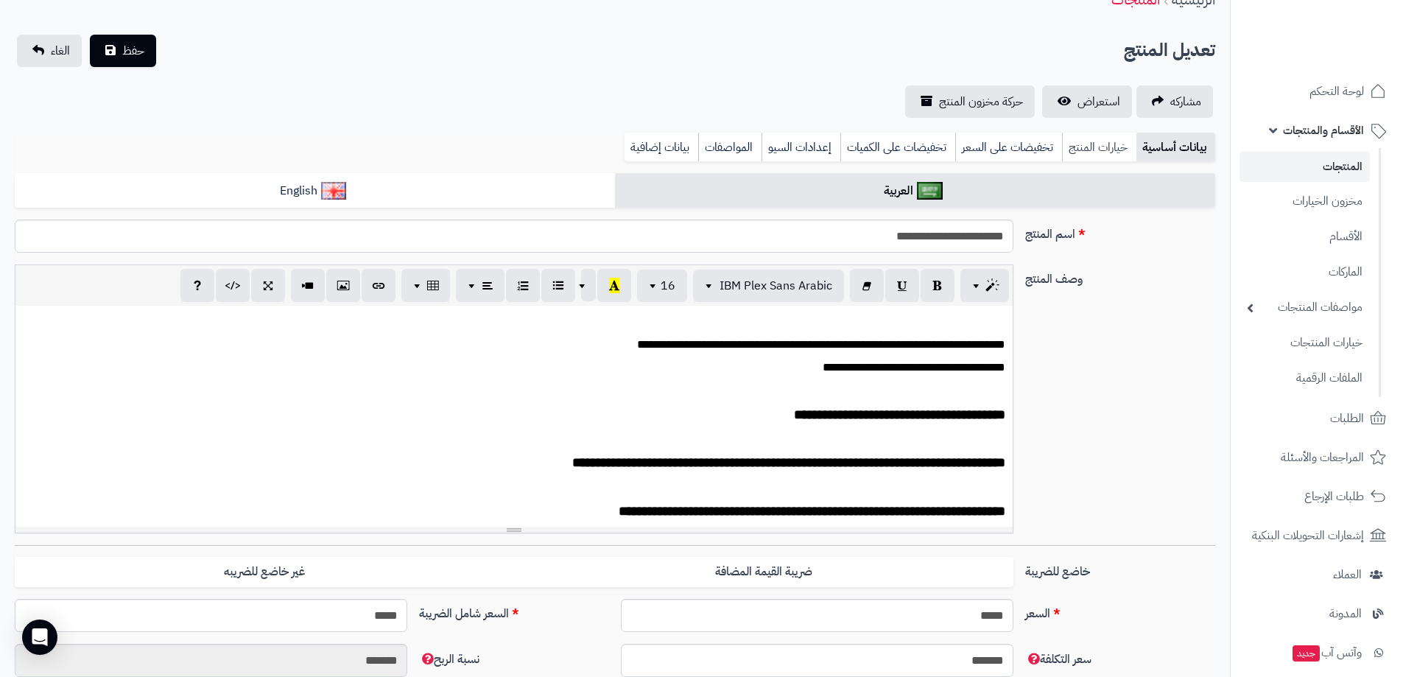
click at [1104, 144] on link "خيارات المنتج" at bounding box center [1099, 147] width 74 height 29
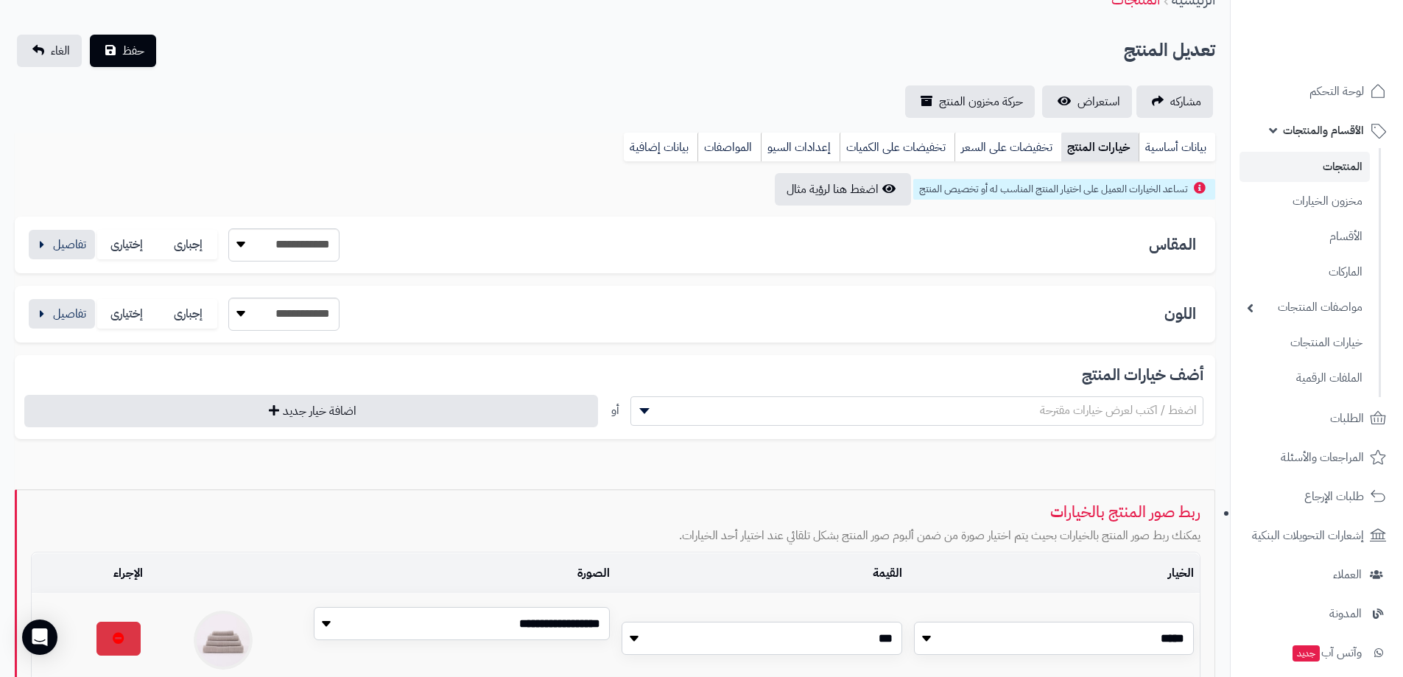
scroll to position [221, 0]
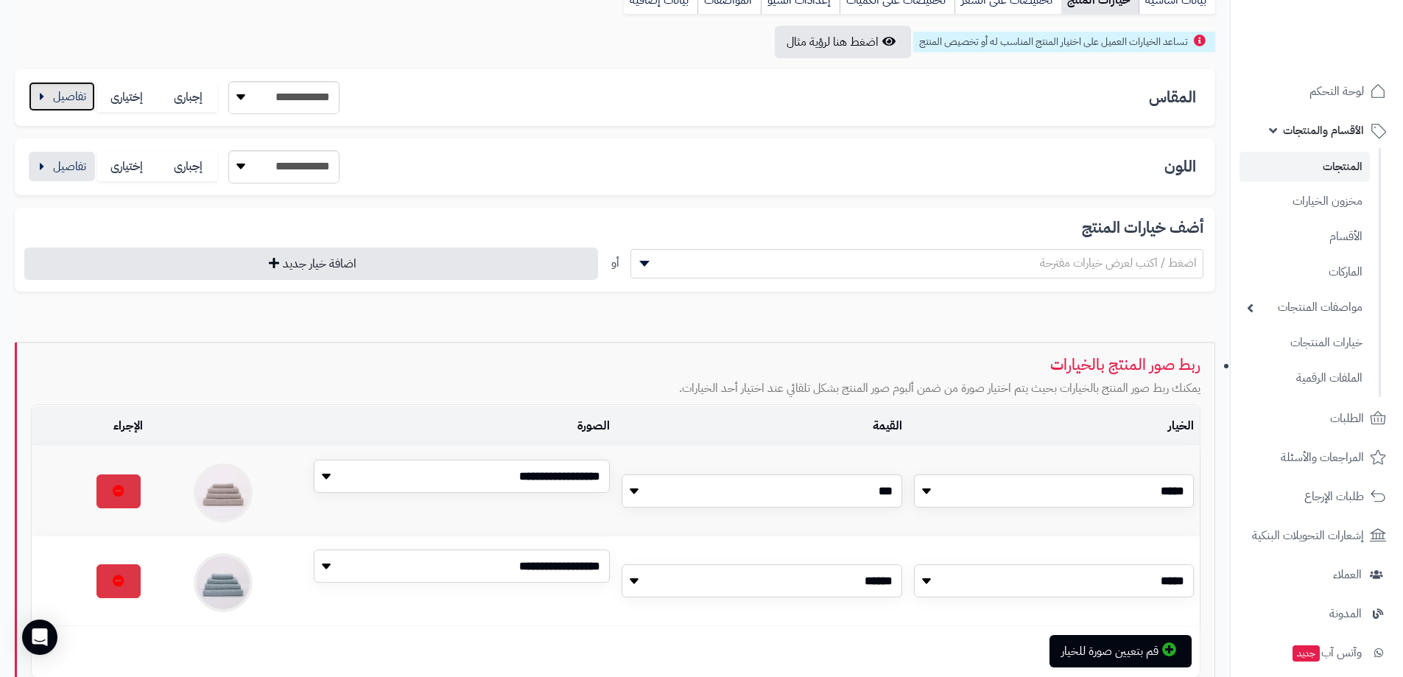
click at [61, 94] on button "button" at bounding box center [62, 96] width 66 height 29
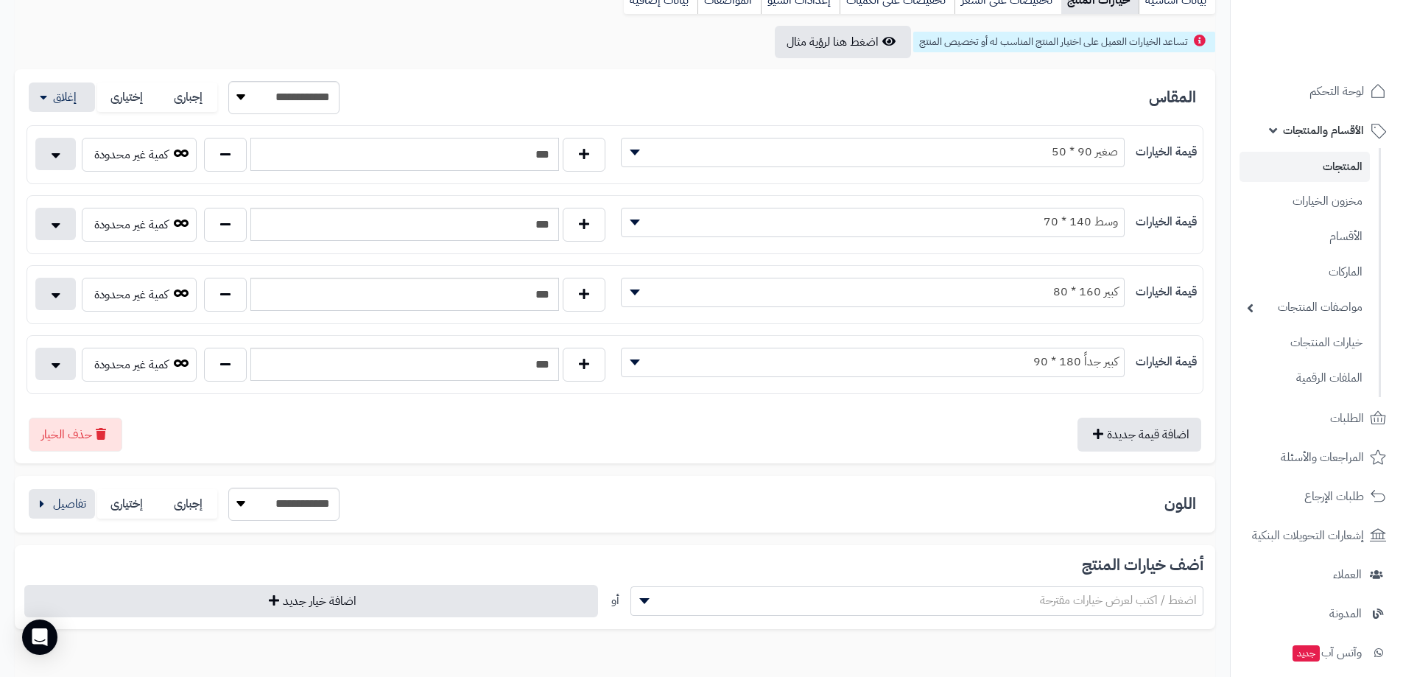
drag, startPoint x: 545, startPoint y: 157, endPoint x: 558, endPoint y: 160, distance: 13.6
click at [558, 160] on input "***" at bounding box center [404, 154] width 309 height 33
type input "***"
click at [547, 225] on input "***" at bounding box center [404, 224] width 309 height 33
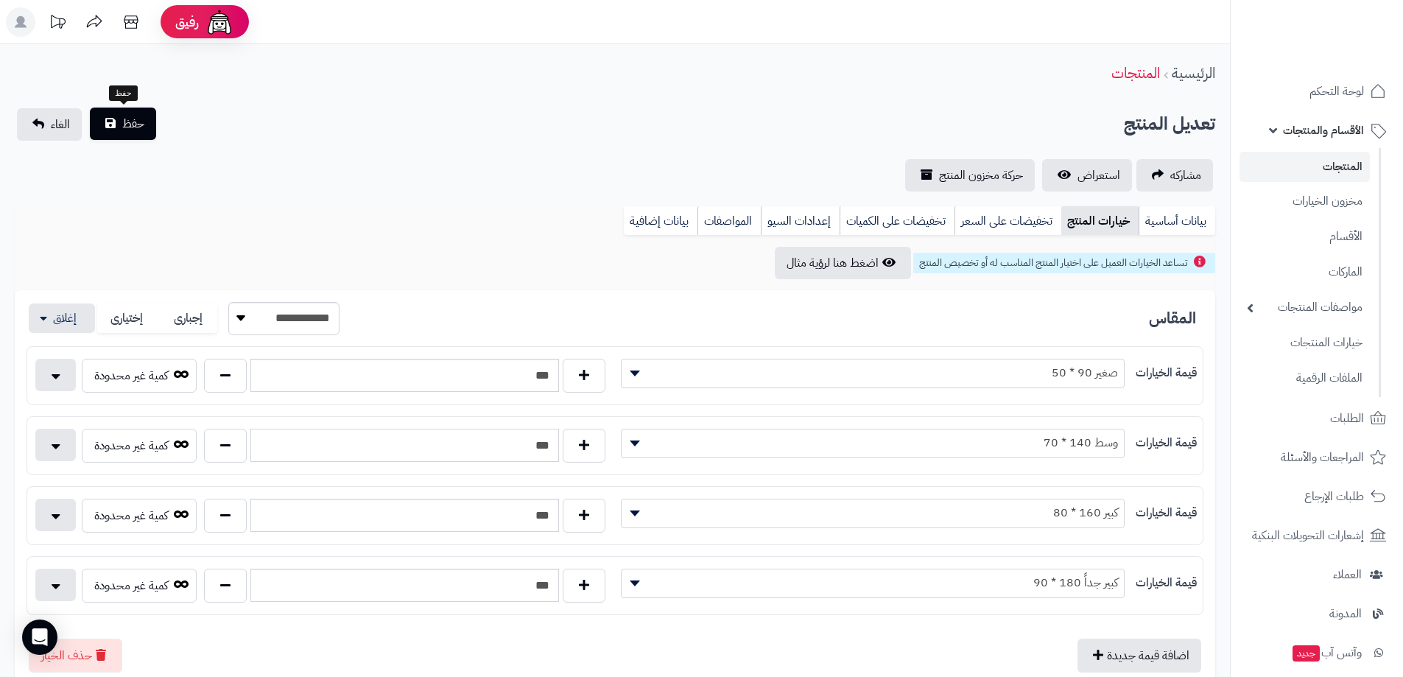
type input "***"
click at [130, 132] on span "حفظ" at bounding box center [133, 124] width 22 height 18
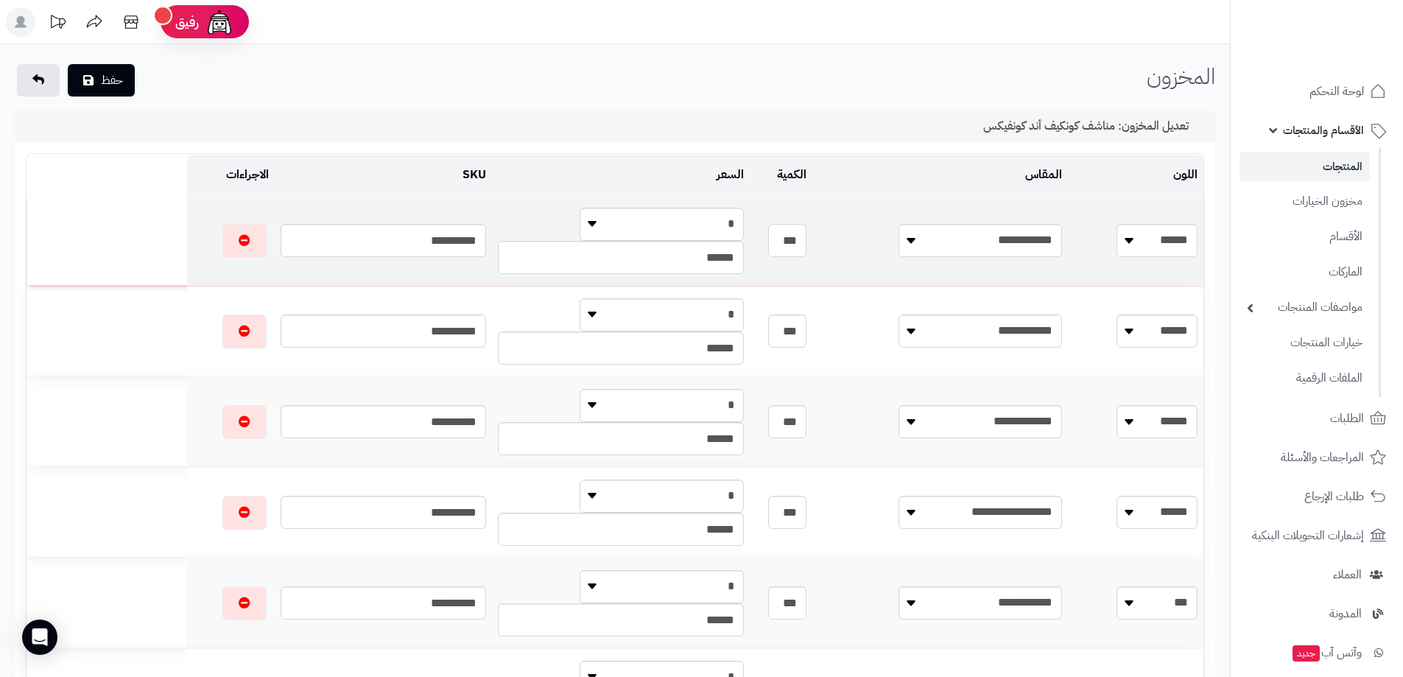
drag, startPoint x: 914, startPoint y: 243, endPoint x: 925, endPoint y: 243, distance: 11.0
click at [807, 243] on input "***" at bounding box center [787, 240] width 38 height 33
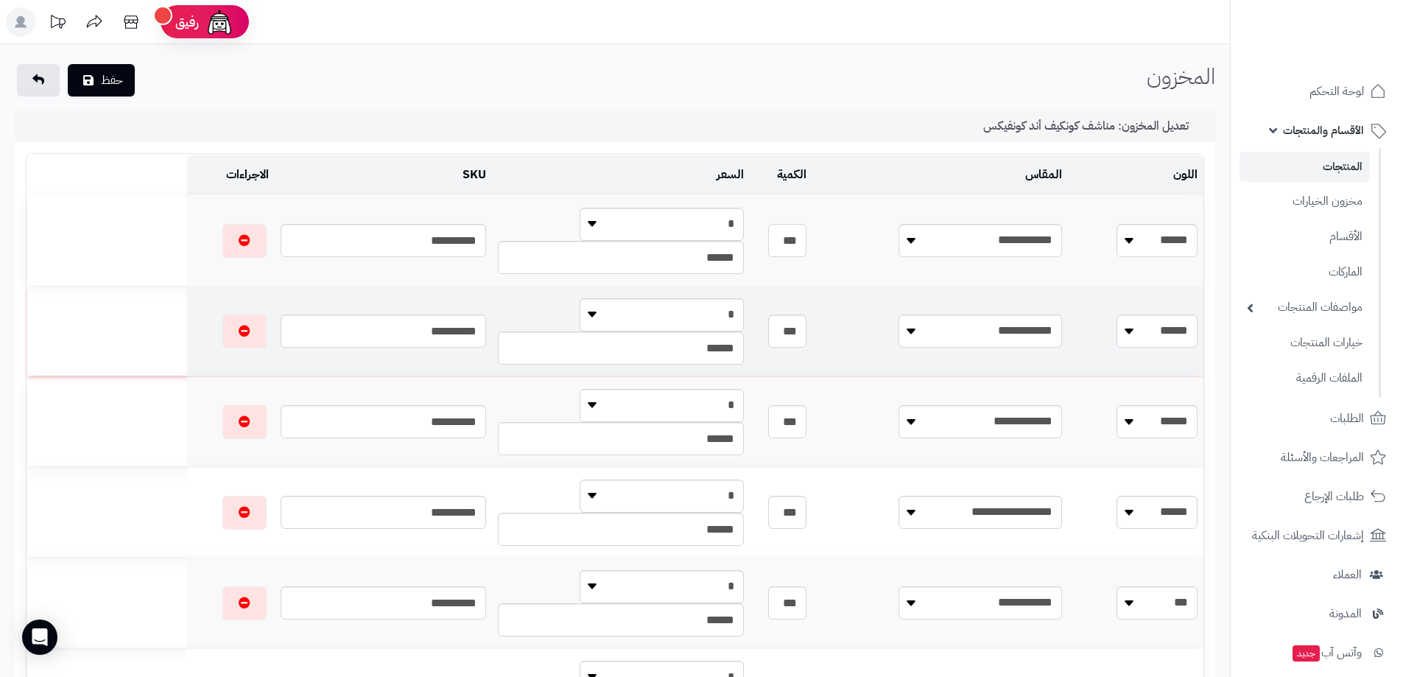
type input "***"
drag, startPoint x: 915, startPoint y: 331, endPoint x: 931, endPoint y: 334, distance: 16.5
click at [813, 334] on td "***" at bounding box center [781, 332] width 63 height 90
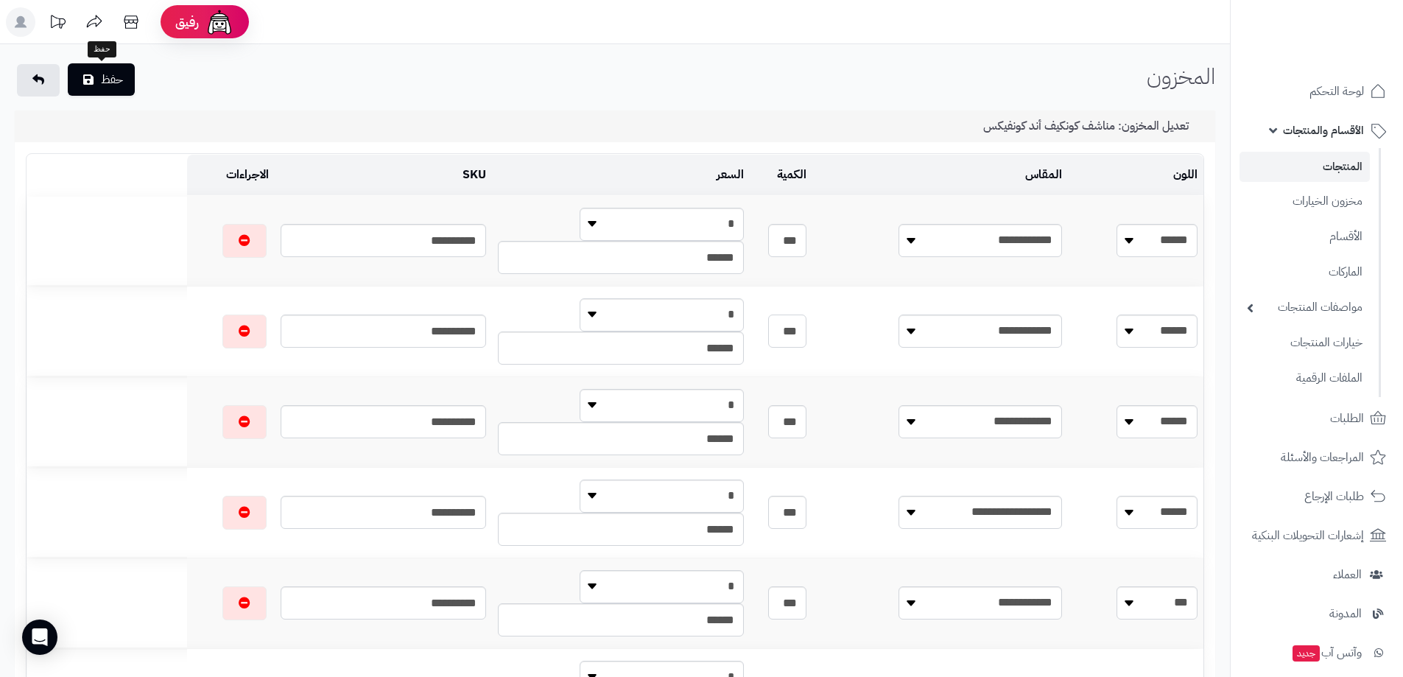
type input "***"
click at [108, 78] on button "حفظ" at bounding box center [101, 79] width 67 height 32
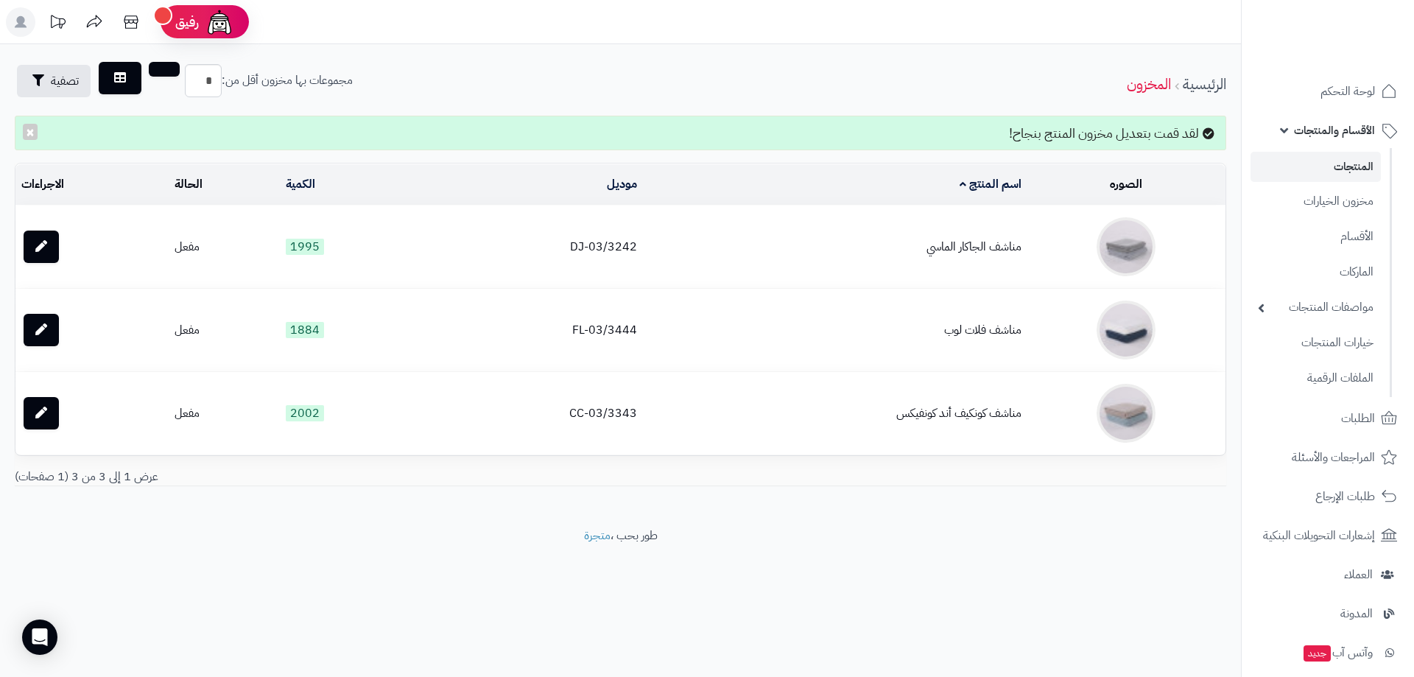
click at [1364, 161] on link "المنتجات" at bounding box center [1316, 167] width 130 height 30
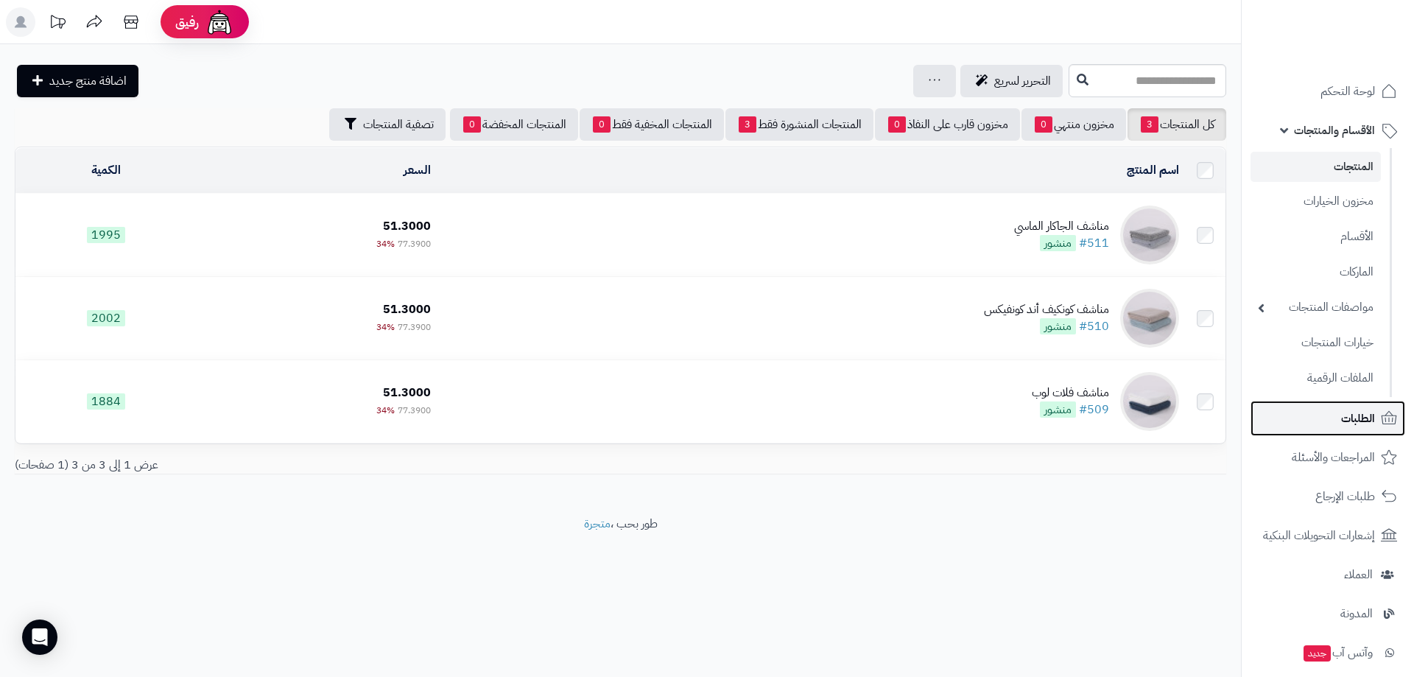
click at [1356, 417] on span "الطلبات" at bounding box center [1358, 418] width 34 height 21
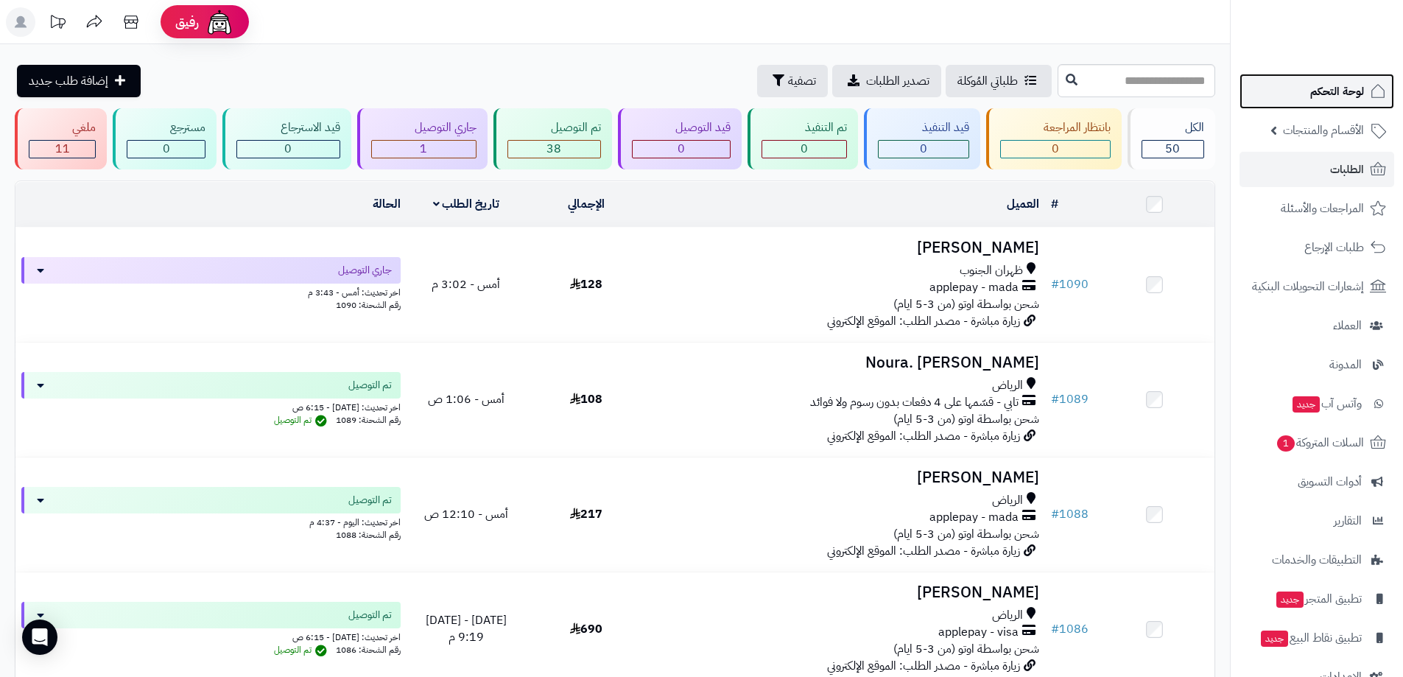
click at [1336, 93] on span "لوحة التحكم" at bounding box center [1337, 91] width 54 height 21
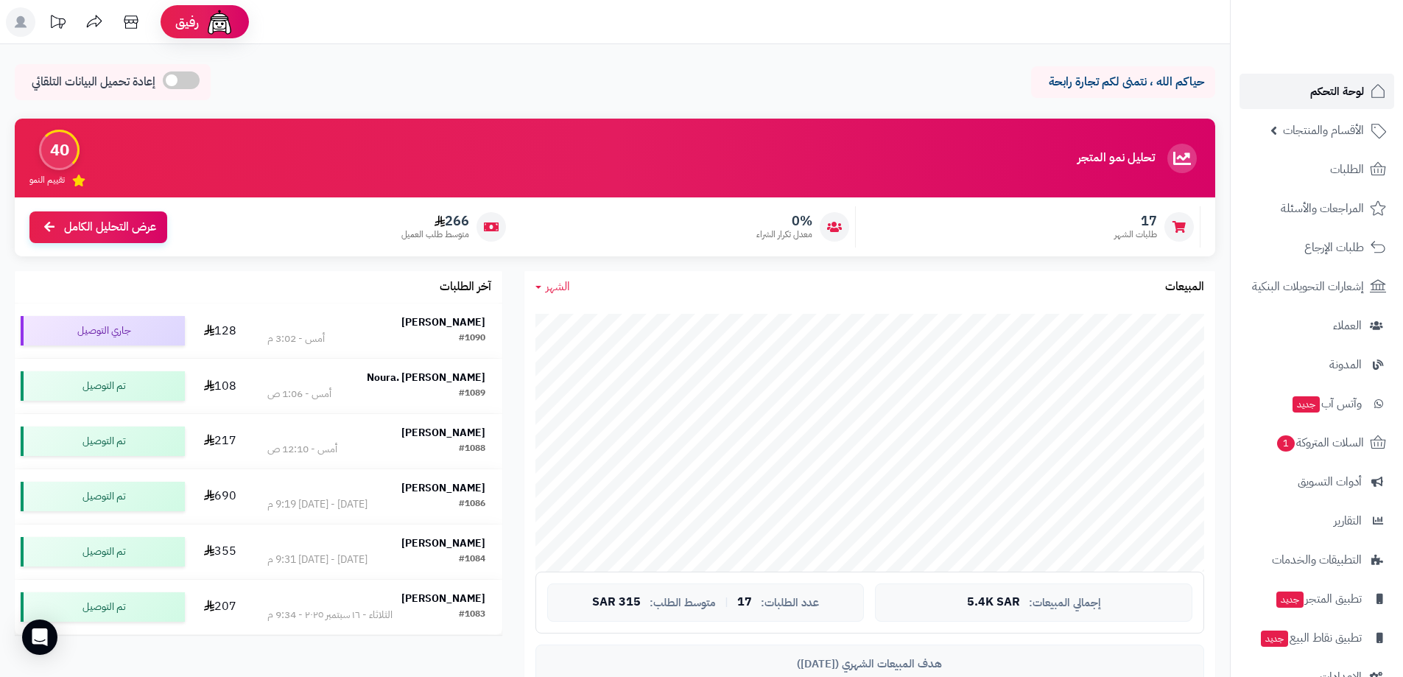
click at [1333, 96] on span "لوحة التحكم" at bounding box center [1337, 91] width 54 height 21
click at [1341, 441] on span "السلات المتروكة 1" at bounding box center [1319, 442] width 89 height 21
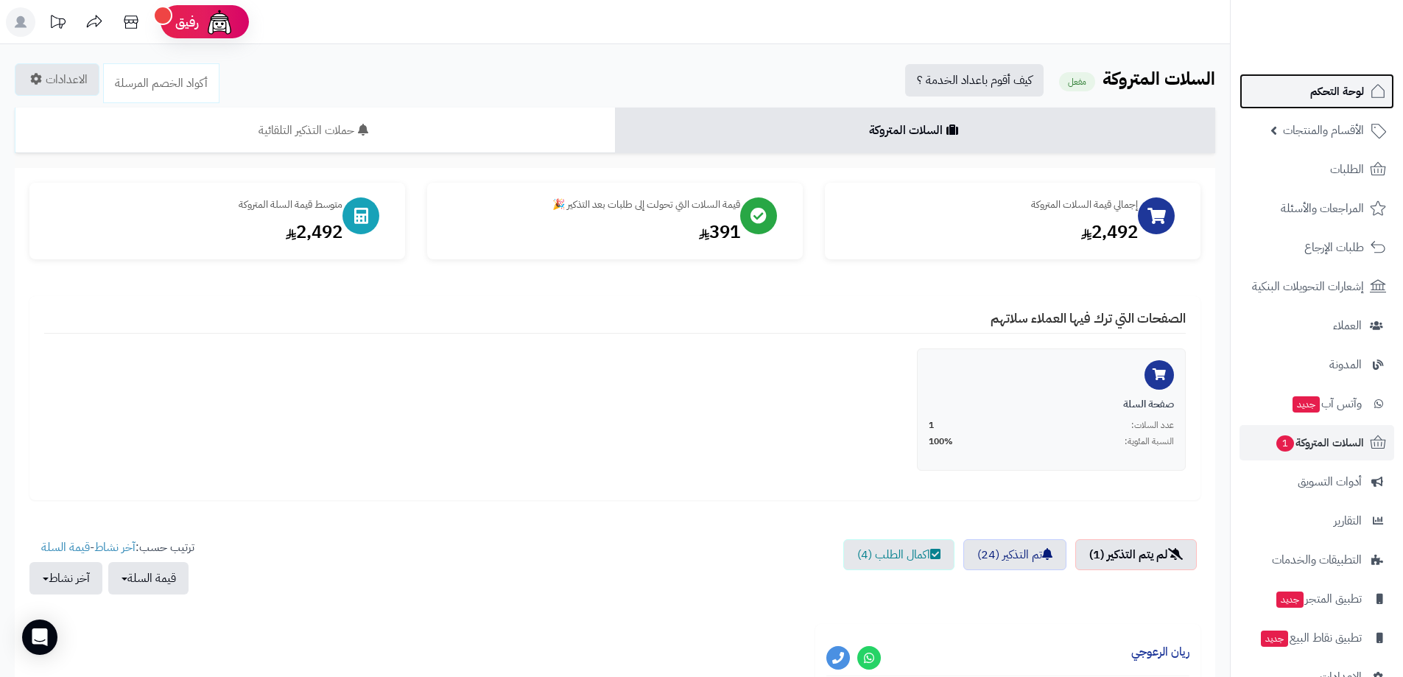
click at [1350, 91] on span "لوحة التحكم" at bounding box center [1337, 91] width 54 height 21
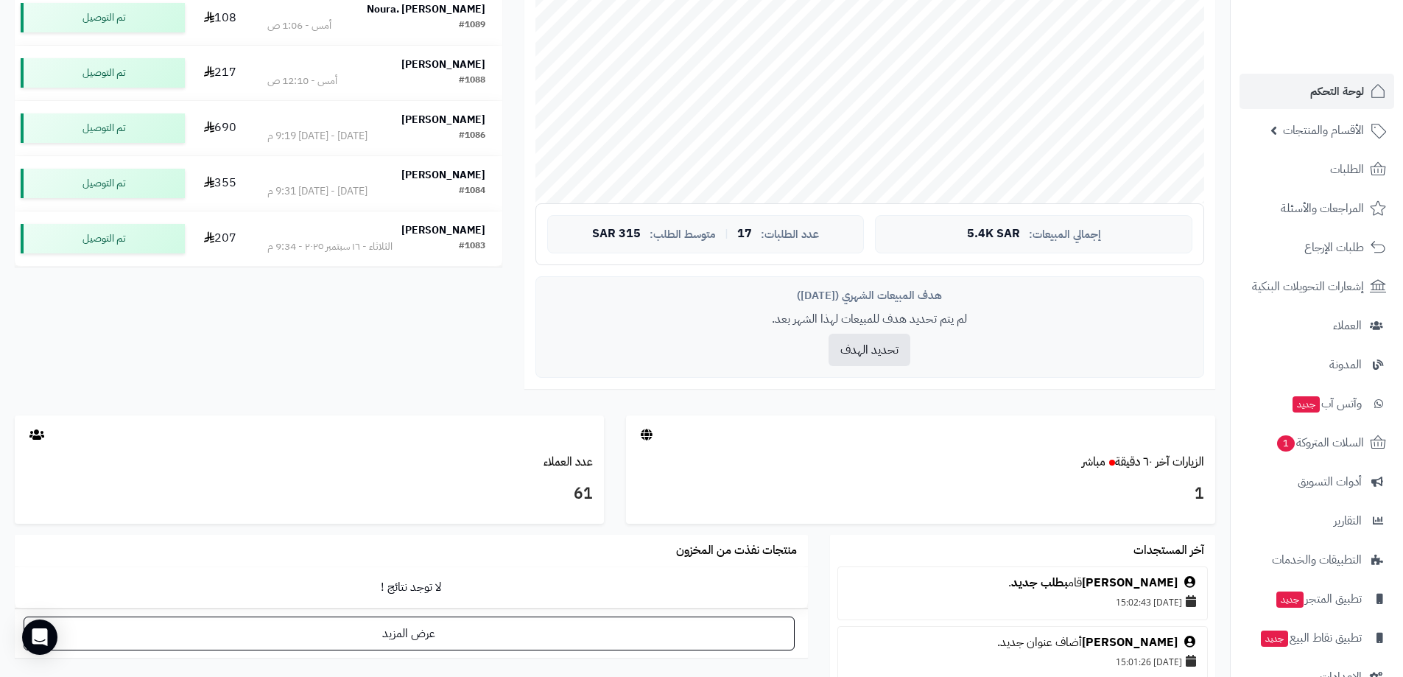
scroll to position [295, 0]
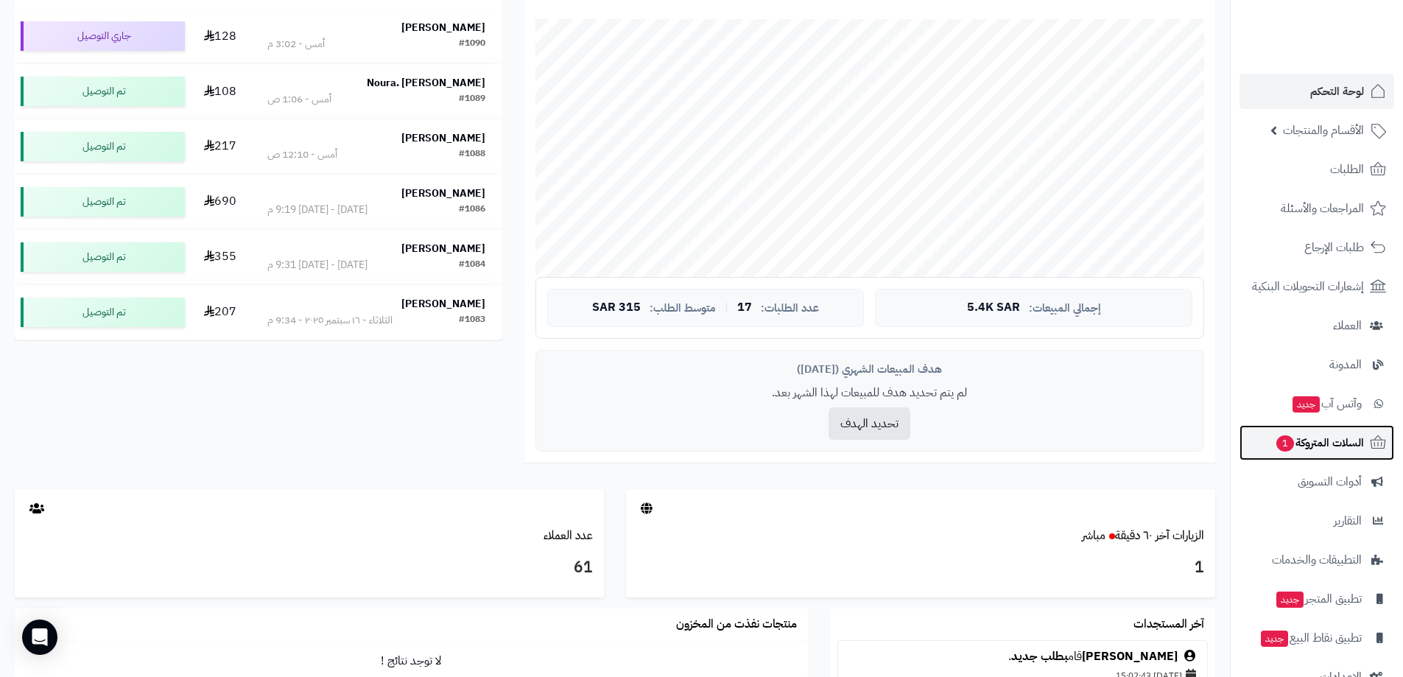
click at [1323, 441] on span "السلات المتروكة 1" at bounding box center [1319, 442] width 89 height 21
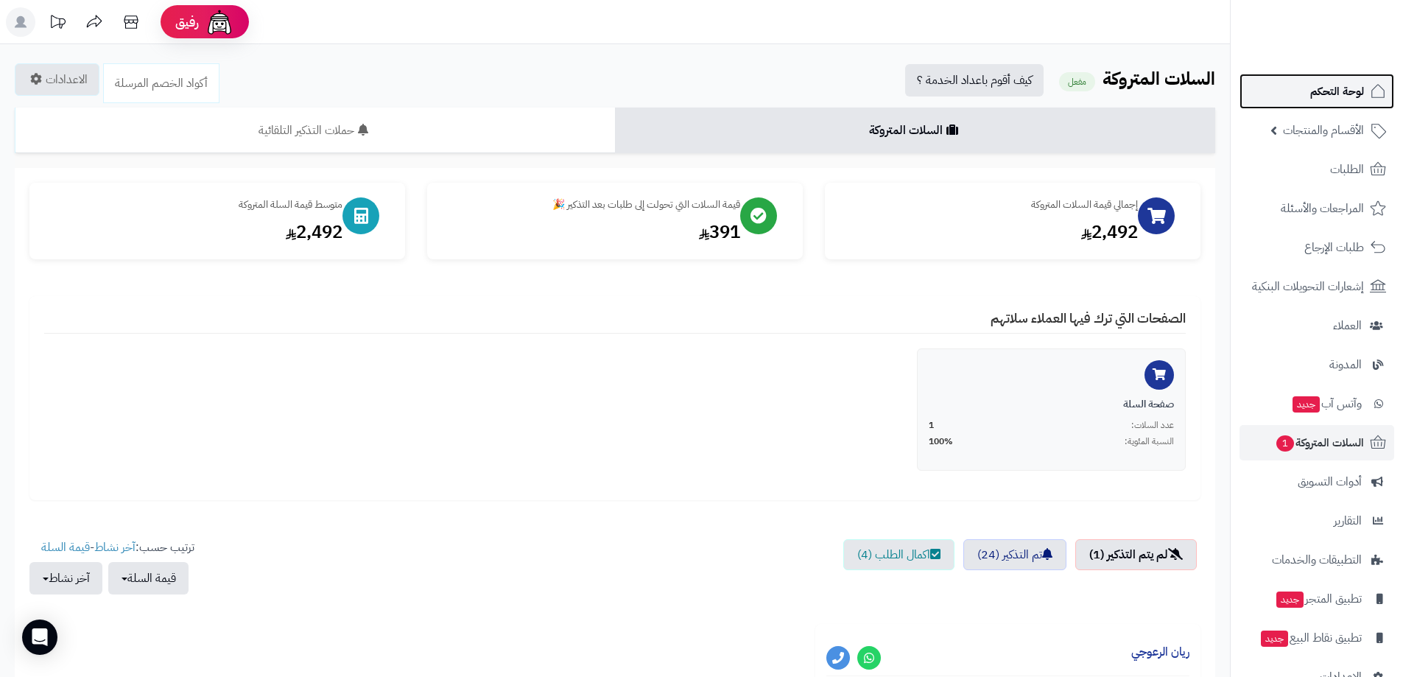
click at [1355, 95] on span "لوحة التحكم" at bounding box center [1337, 91] width 54 height 21
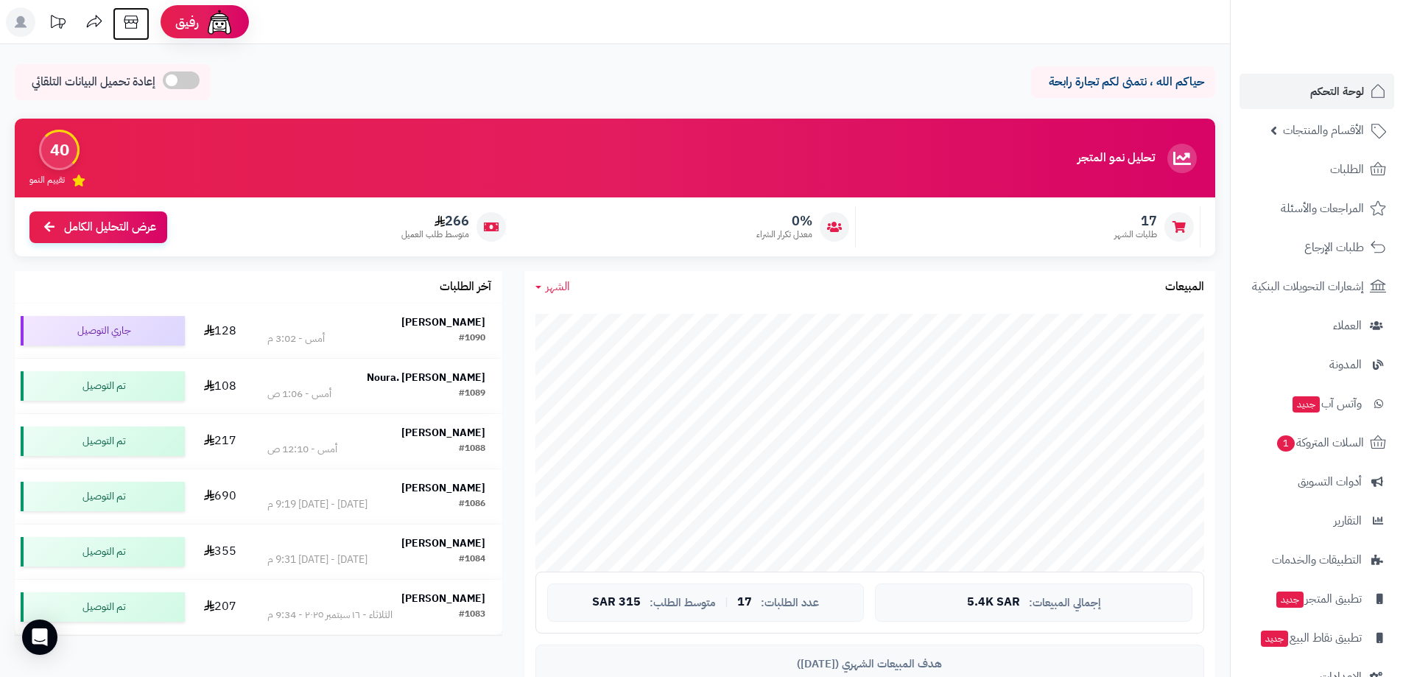
click at [129, 22] on icon at bounding box center [131, 21] width 14 height 13
click at [1335, 95] on span "لوحة التحكم" at bounding box center [1337, 91] width 54 height 21
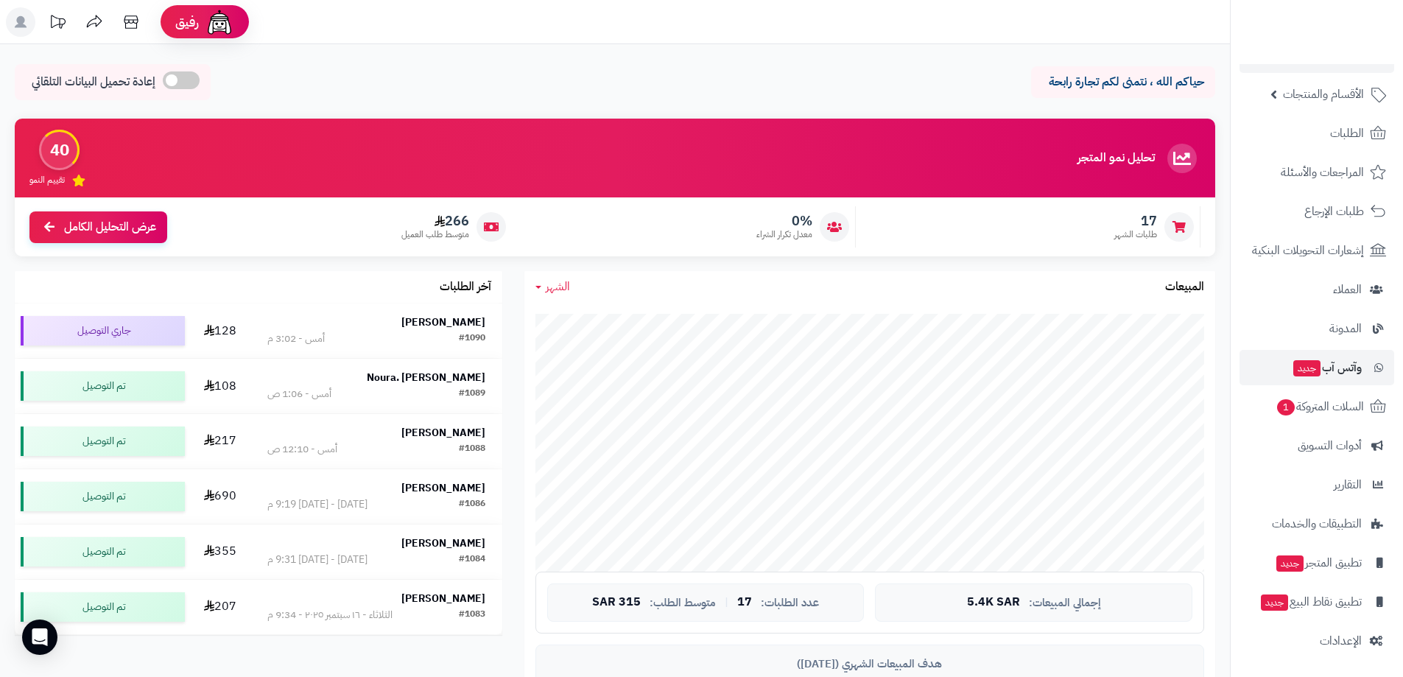
scroll to position [147, 0]
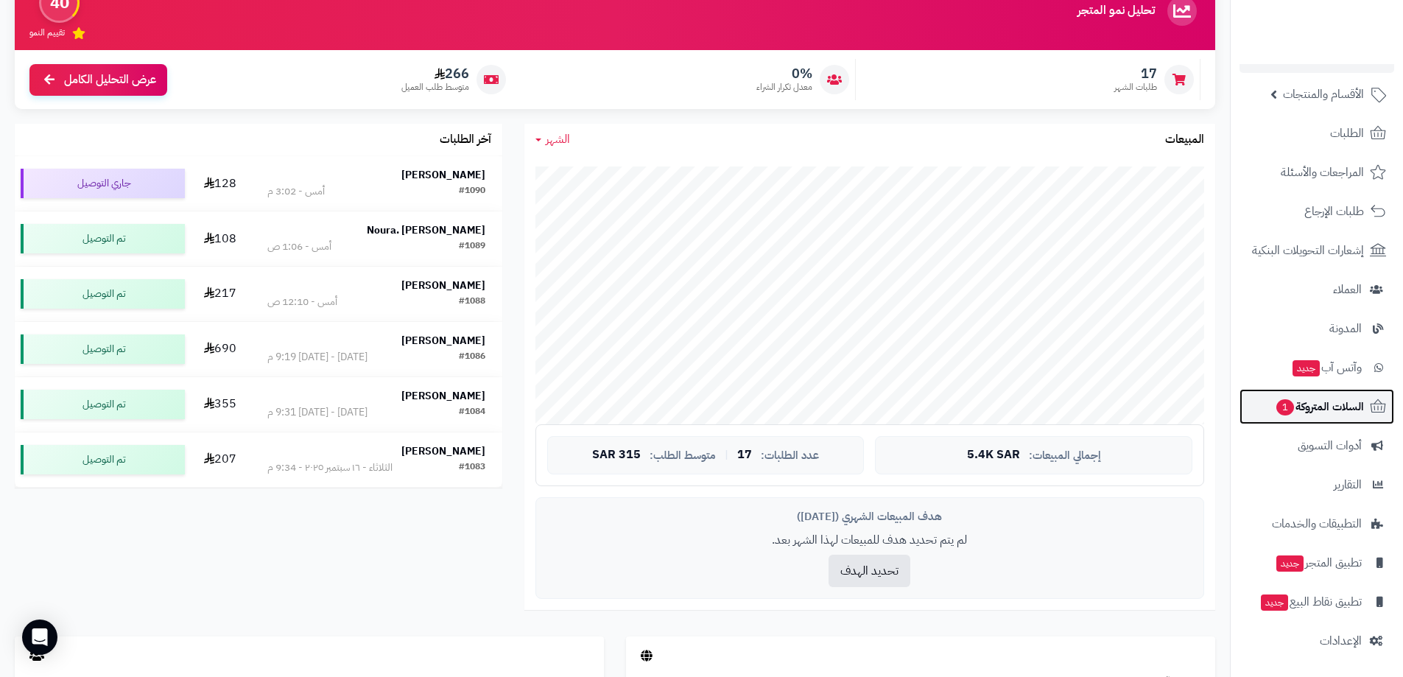
click at [1319, 401] on span "السلات المتروكة 1" at bounding box center [1319, 406] width 89 height 21
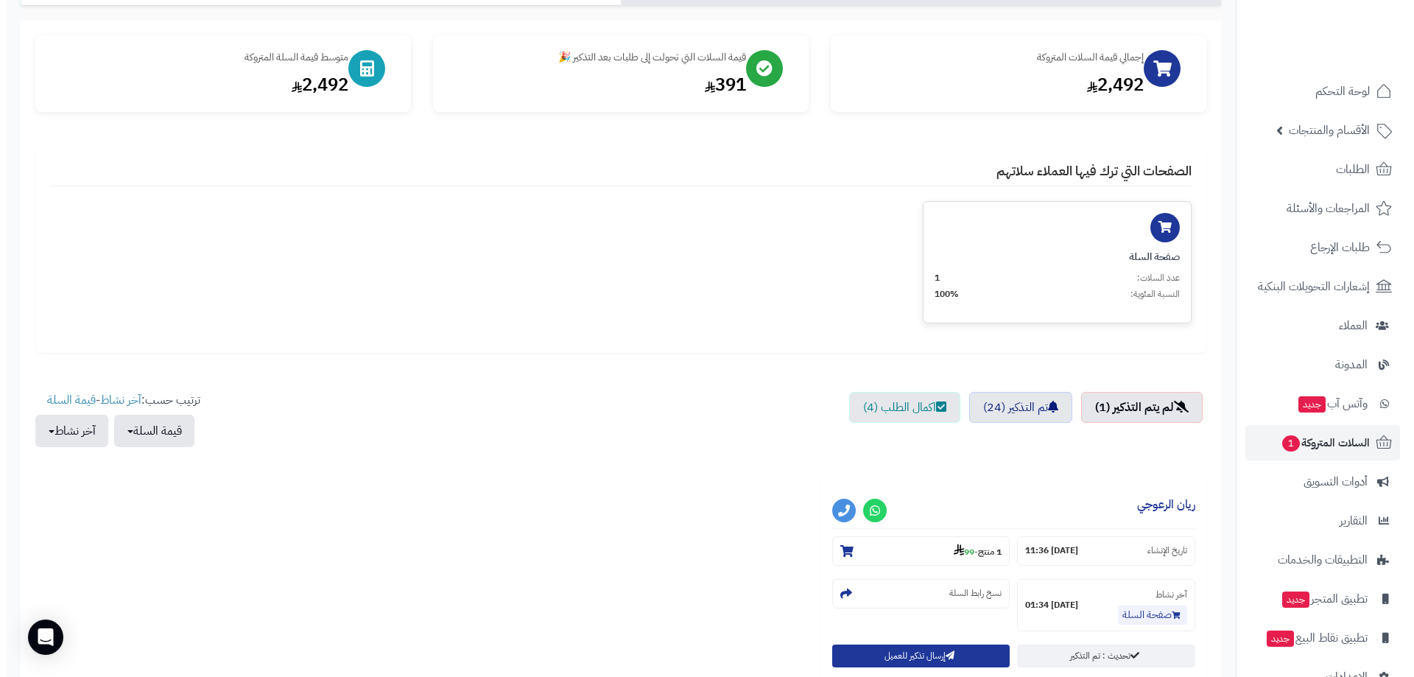
scroll to position [312, 0]
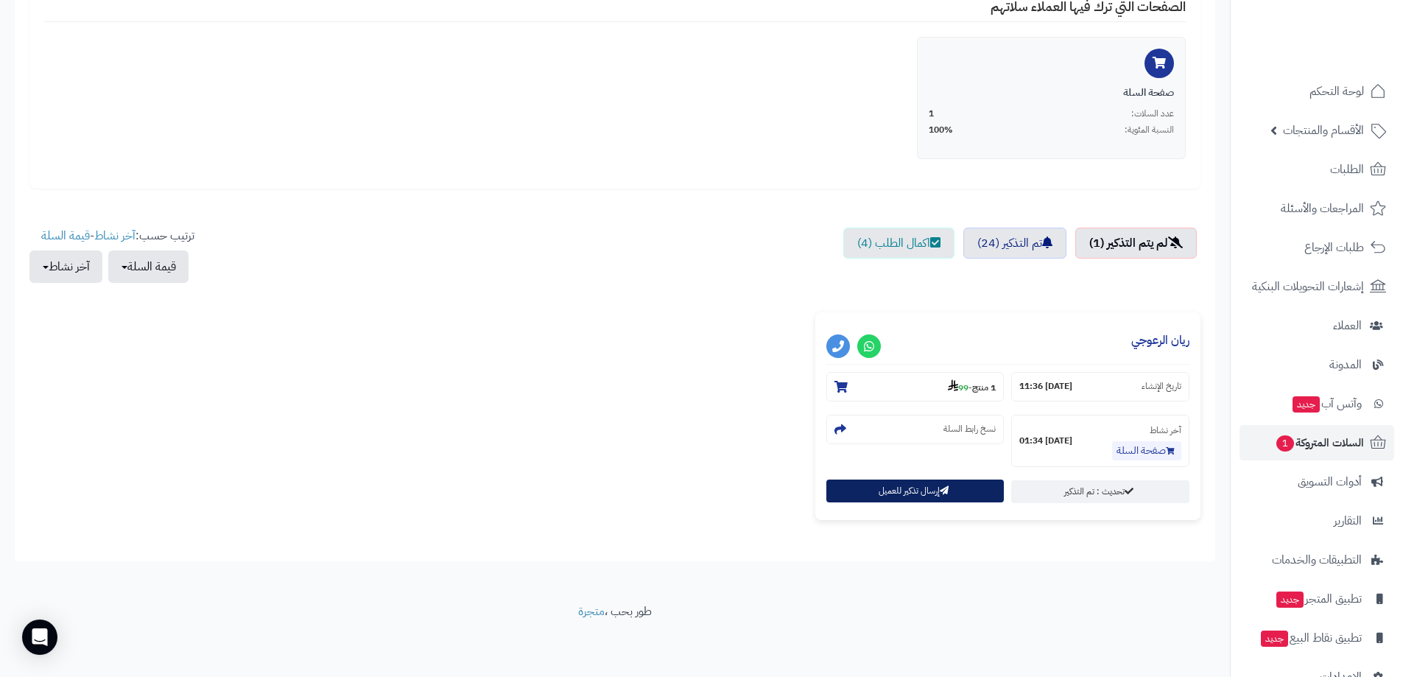
click at [930, 491] on button "إرسال تذكير للعميل" at bounding box center [916, 491] width 178 height 23
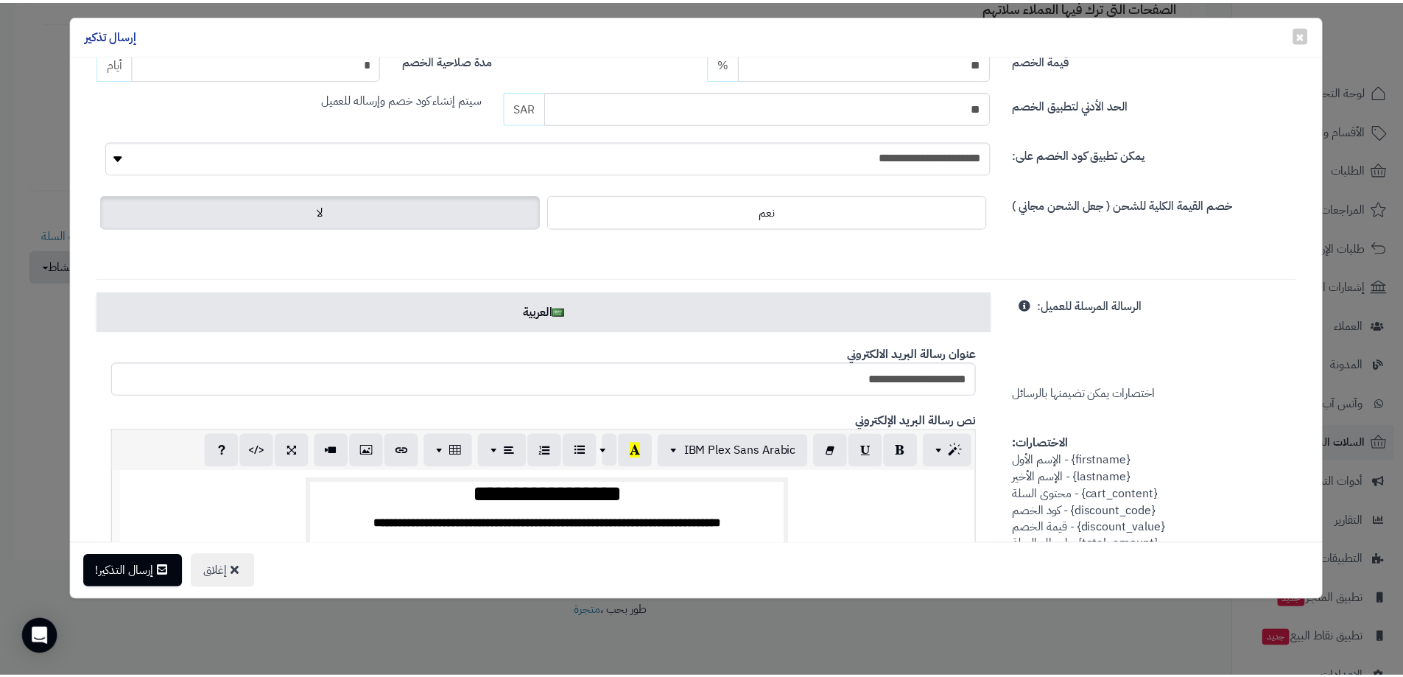
scroll to position [0, 0]
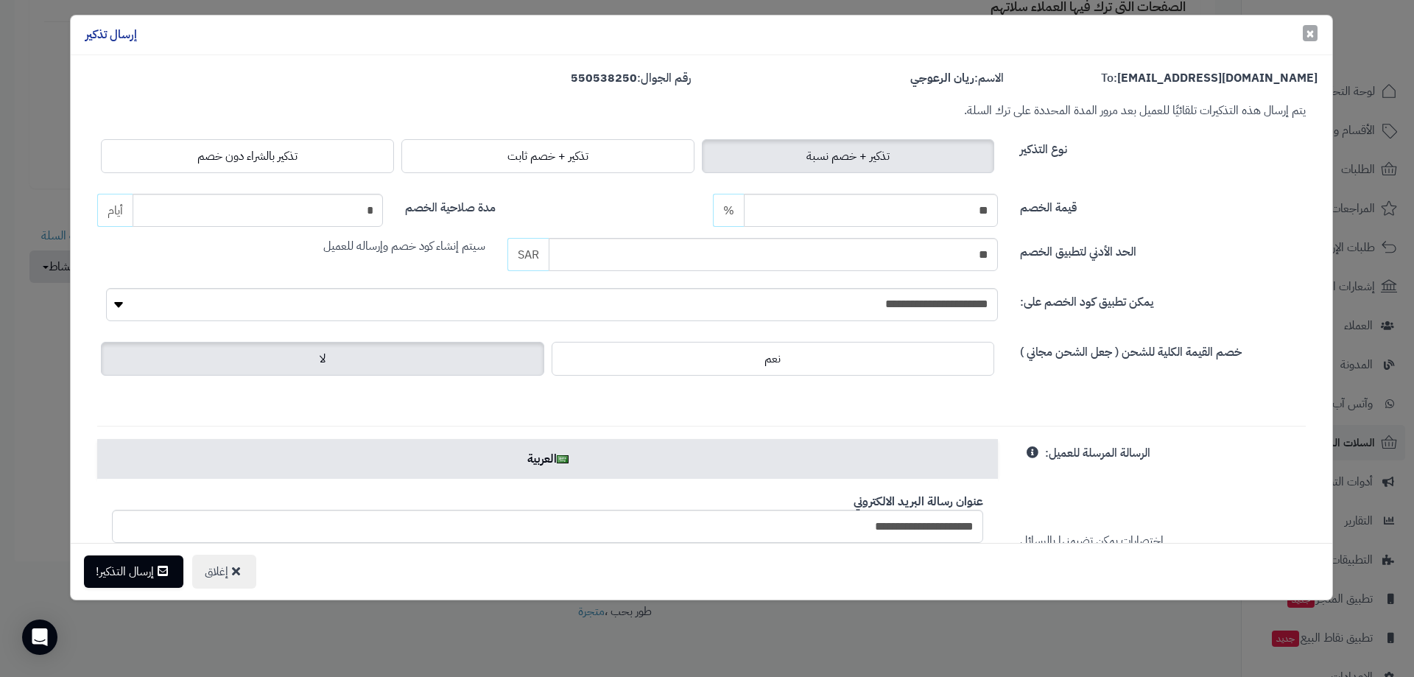
click at [1309, 37] on span "×" at bounding box center [1310, 33] width 9 height 22
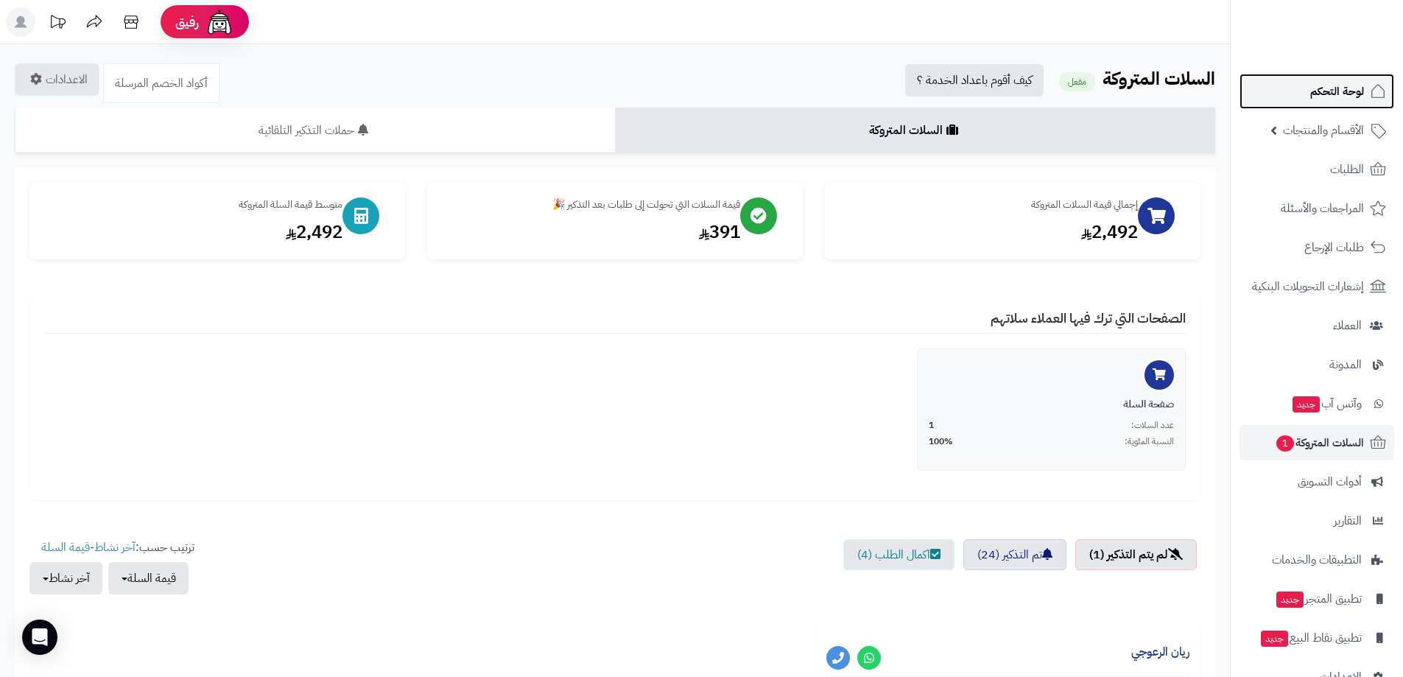
click at [1339, 84] on span "لوحة التحكم" at bounding box center [1337, 91] width 54 height 21
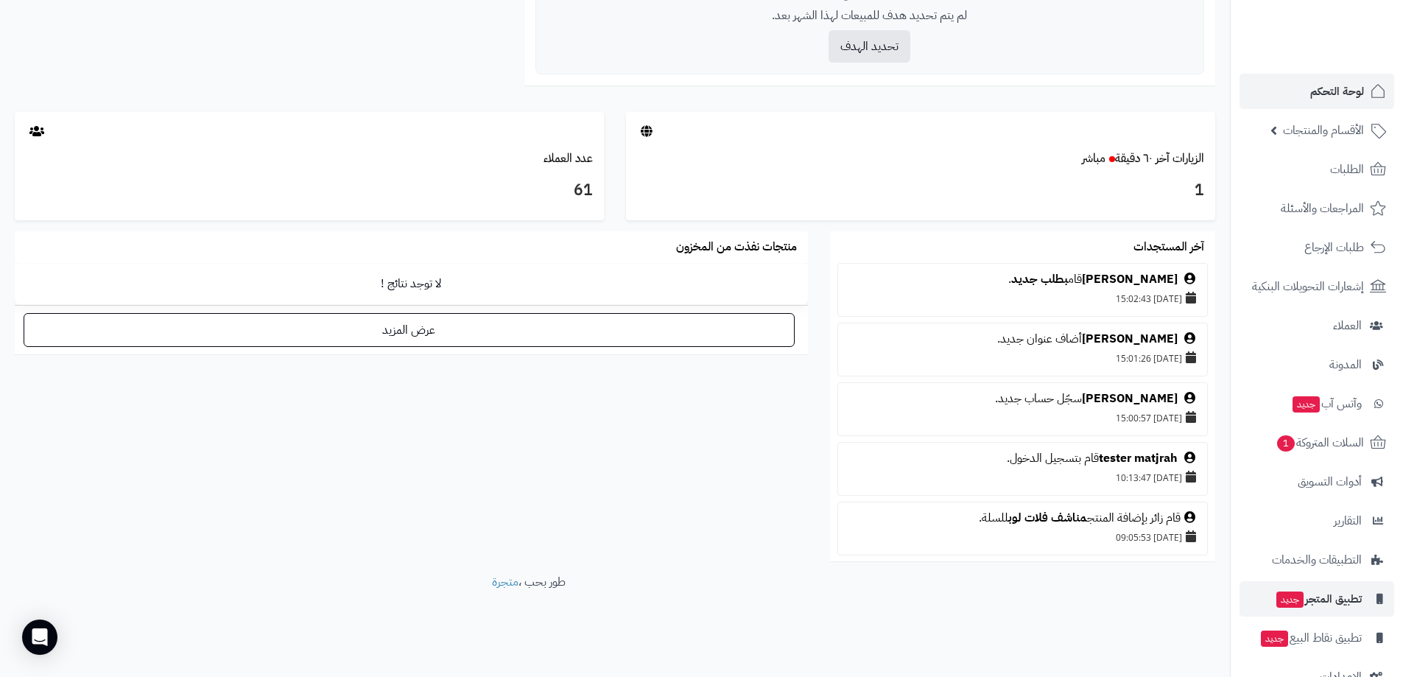
scroll to position [36, 0]
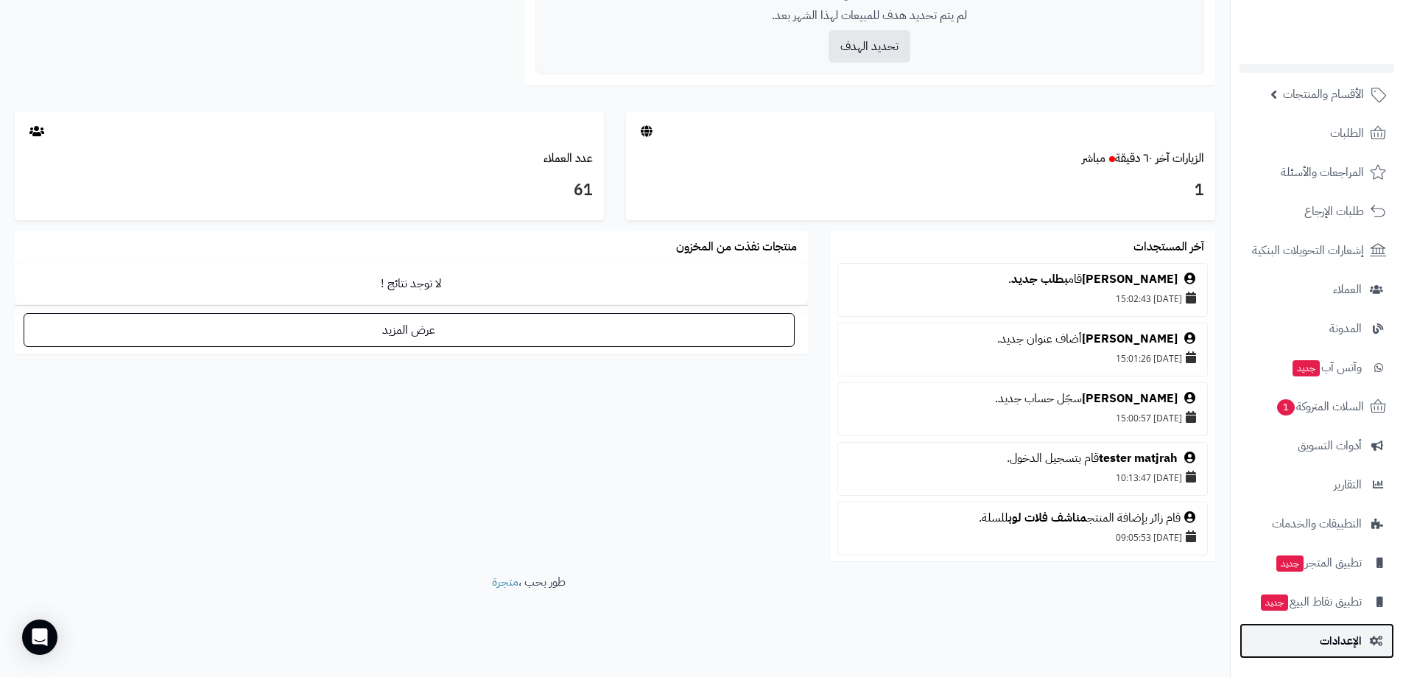
click at [1353, 641] on span "الإعدادات" at bounding box center [1341, 641] width 42 height 21
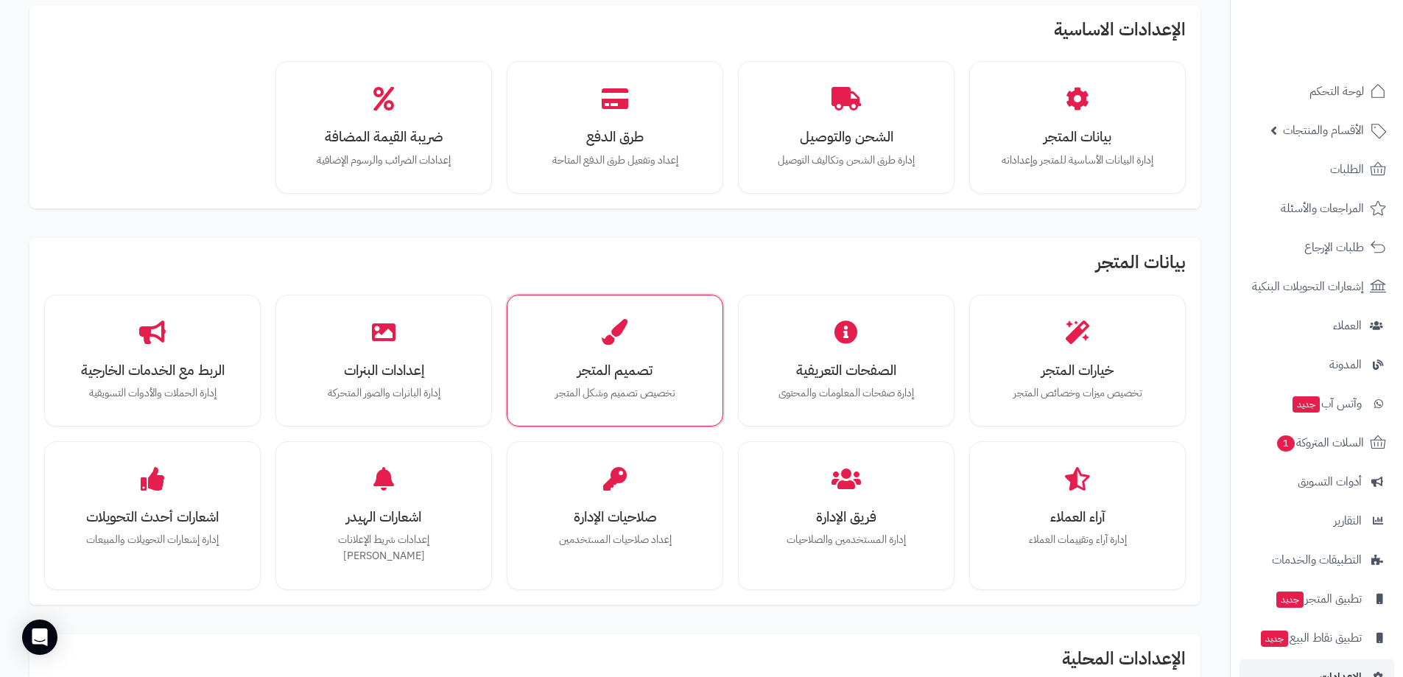
scroll to position [147, 0]
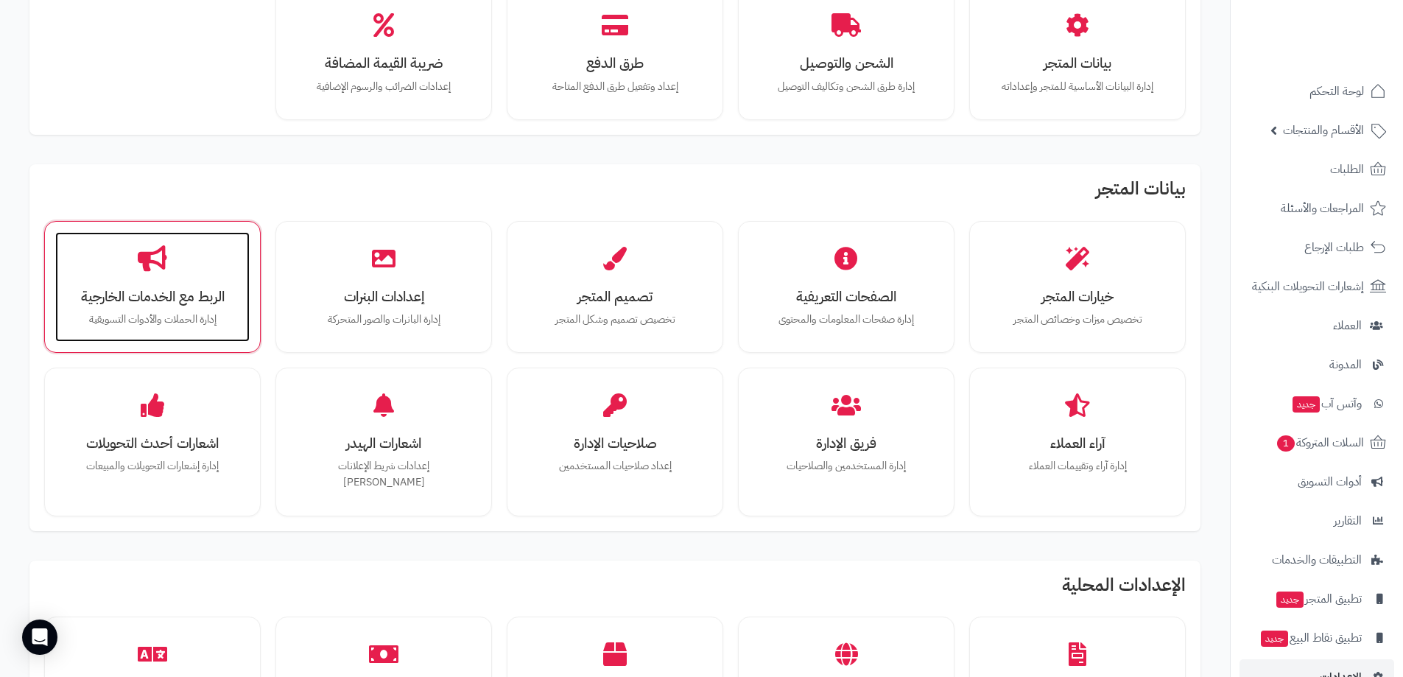
click at [202, 290] on h3 "الربط مع الخدمات الخارجية" at bounding box center [152, 296] width 165 height 15
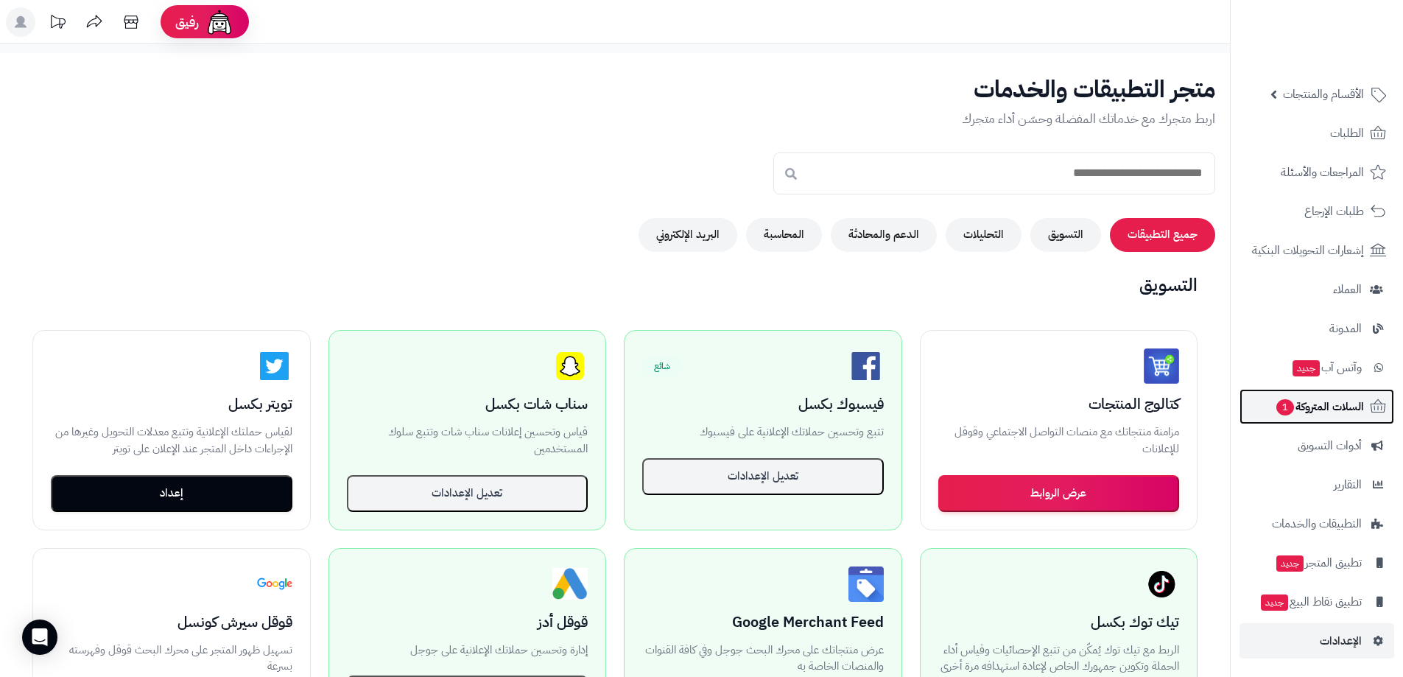
click at [1326, 409] on span "السلات المتروكة 1" at bounding box center [1319, 406] width 89 height 21
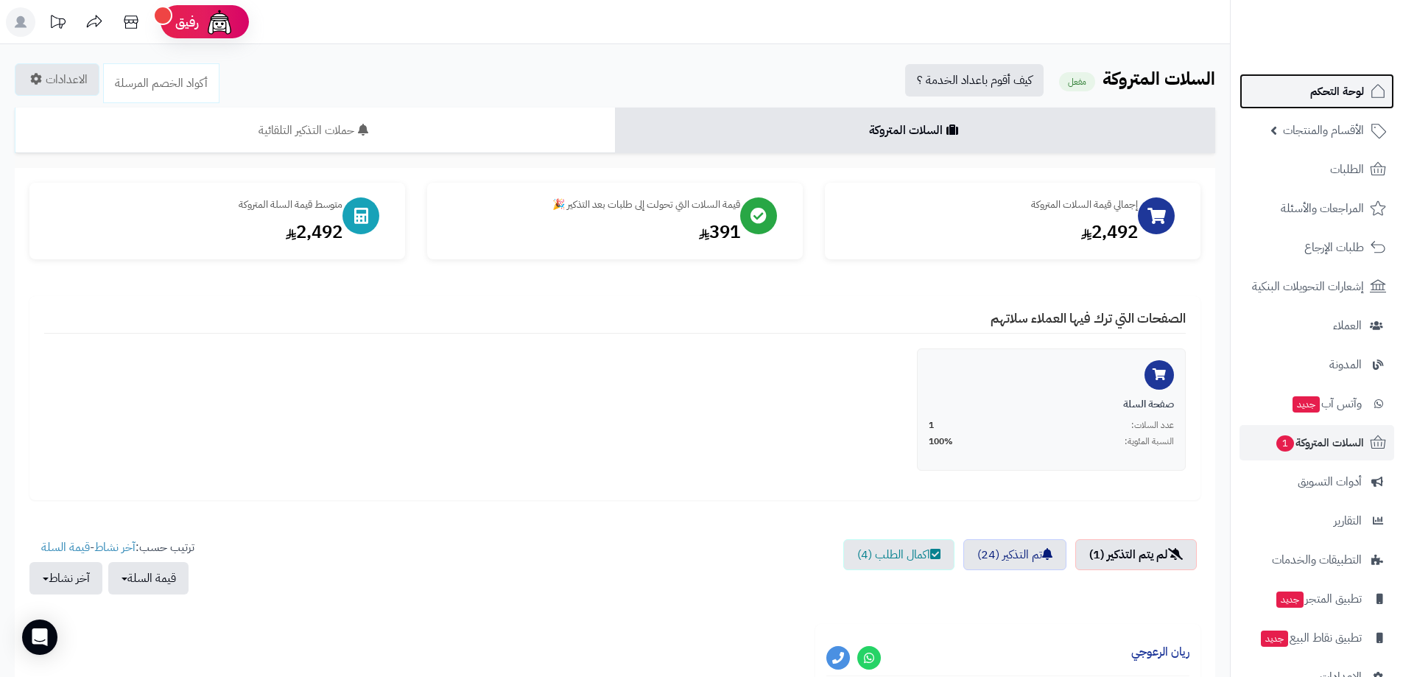
click at [1350, 91] on span "لوحة التحكم" at bounding box center [1337, 91] width 54 height 21
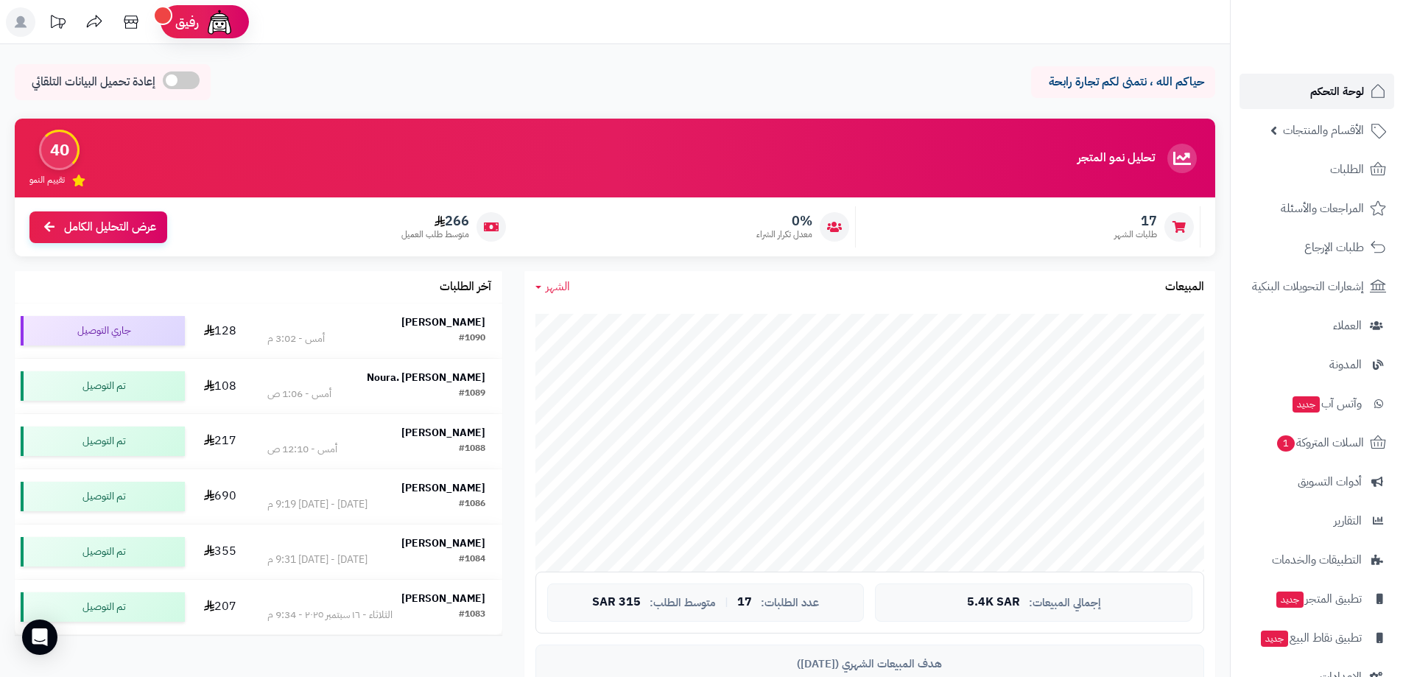
click at [1354, 93] on span "لوحة التحكم" at bounding box center [1337, 91] width 54 height 21
